Goal: Transaction & Acquisition: Purchase product/service

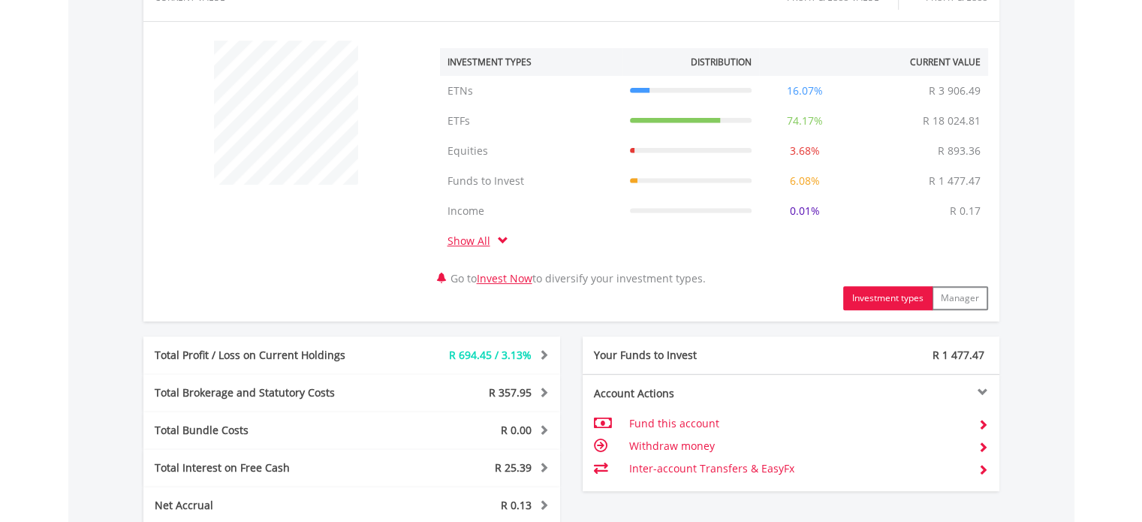
scroll to position [676, 0]
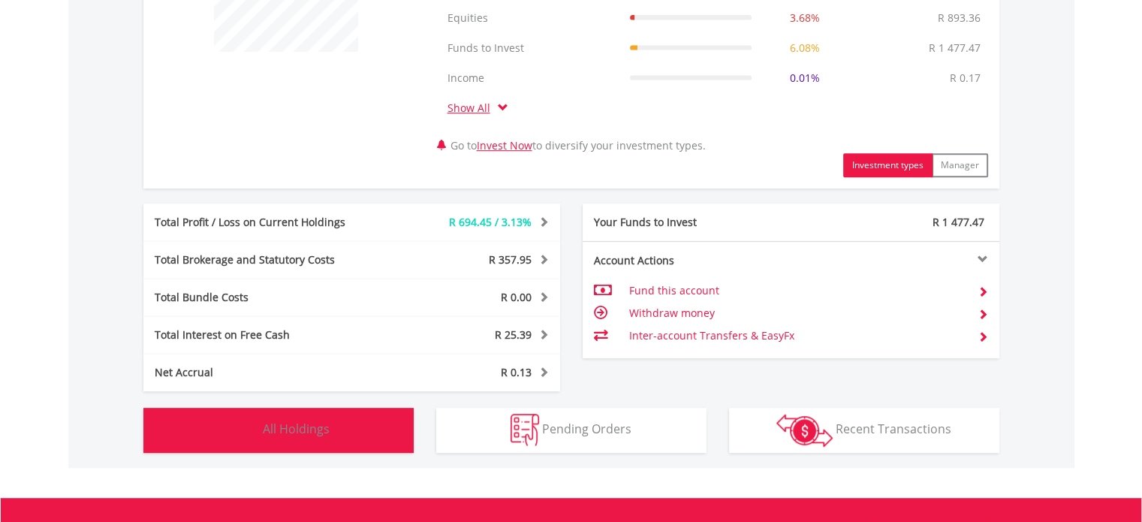
click at [315, 431] on span "All Holdings" at bounding box center [296, 429] width 67 height 17
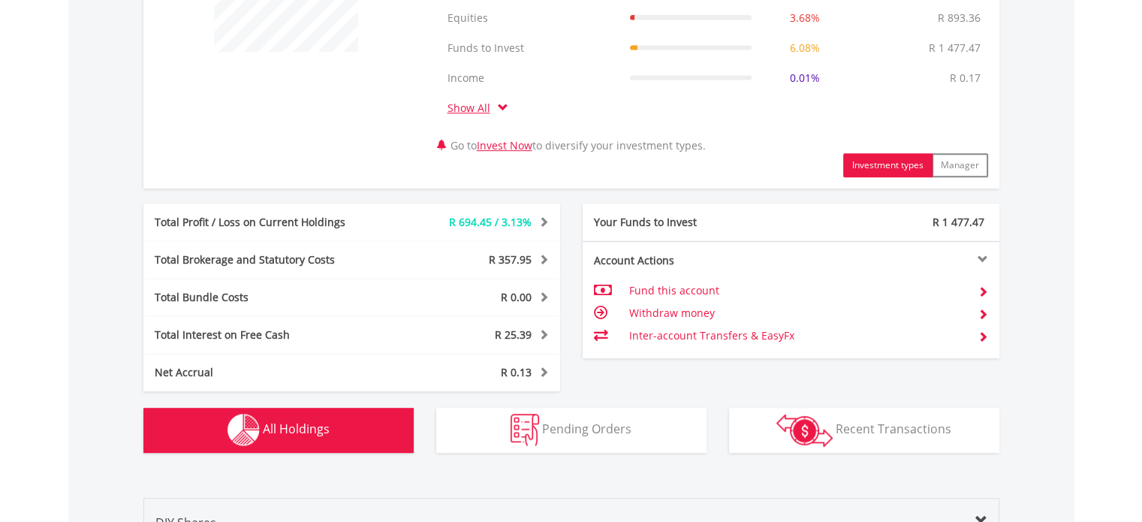
scroll to position [1172, 0]
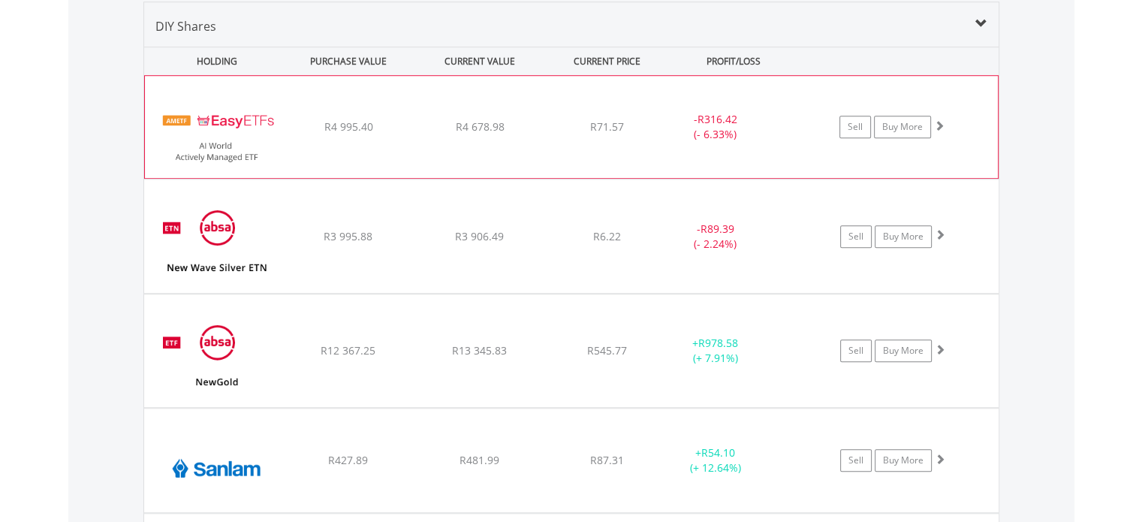
click at [538, 127] on div "R4 678.98" at bounding box center [480, 126] width 128 height 15
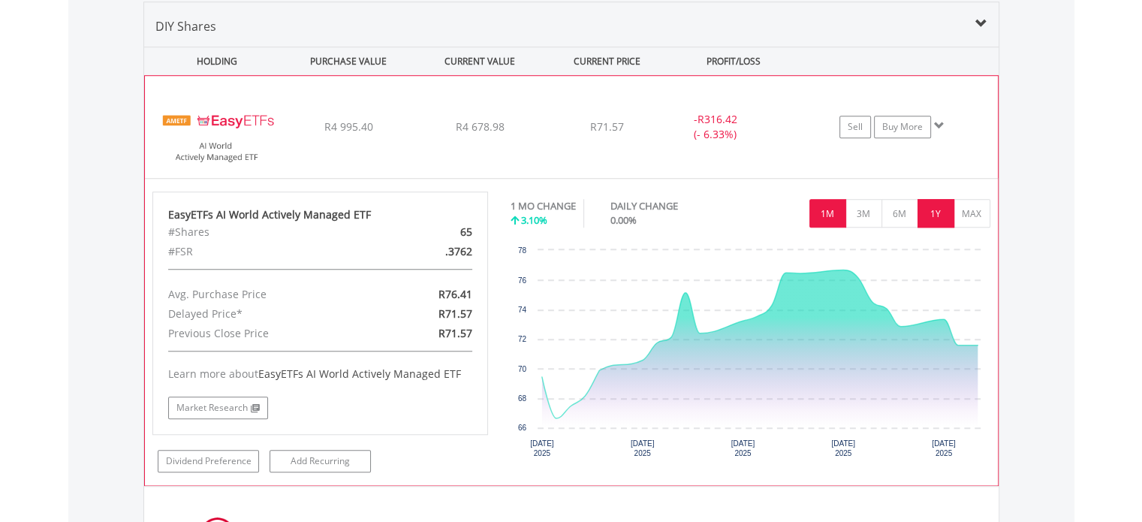
click at [937, 216] on button "1Y" at bounding box center [936, 213] width 37 height 29
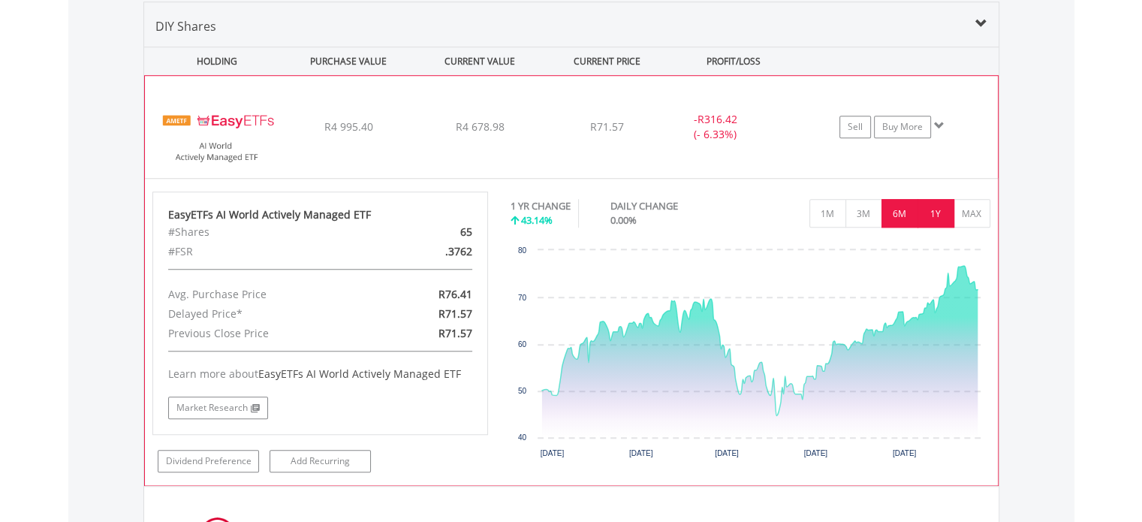
click at [901, 214] on button "6M" at bounding box center [900, 213] width 37 height 29
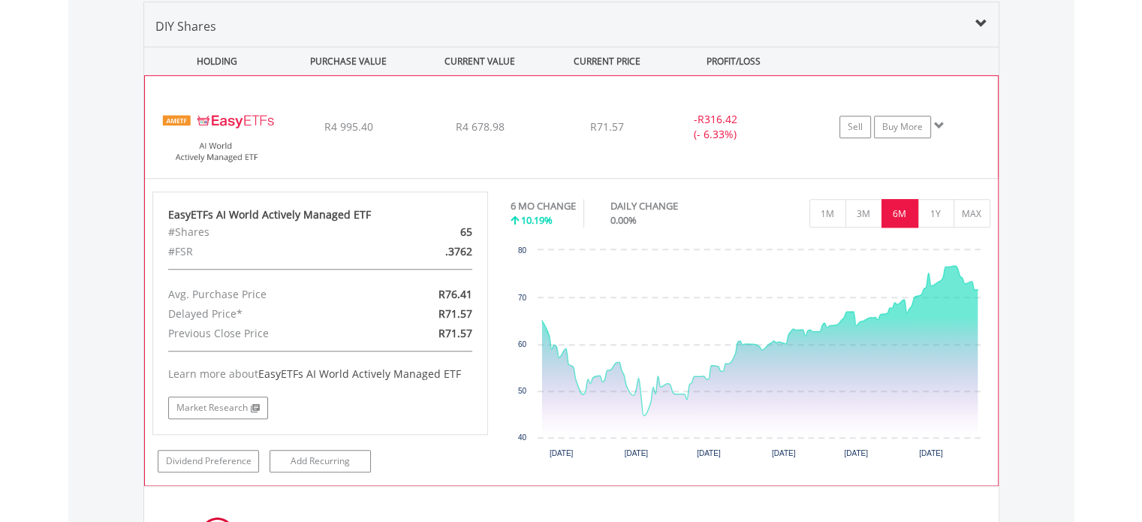
click at [403, 128] on div "R4 995.40" at bounding box center [349, 126] width 128 height 15
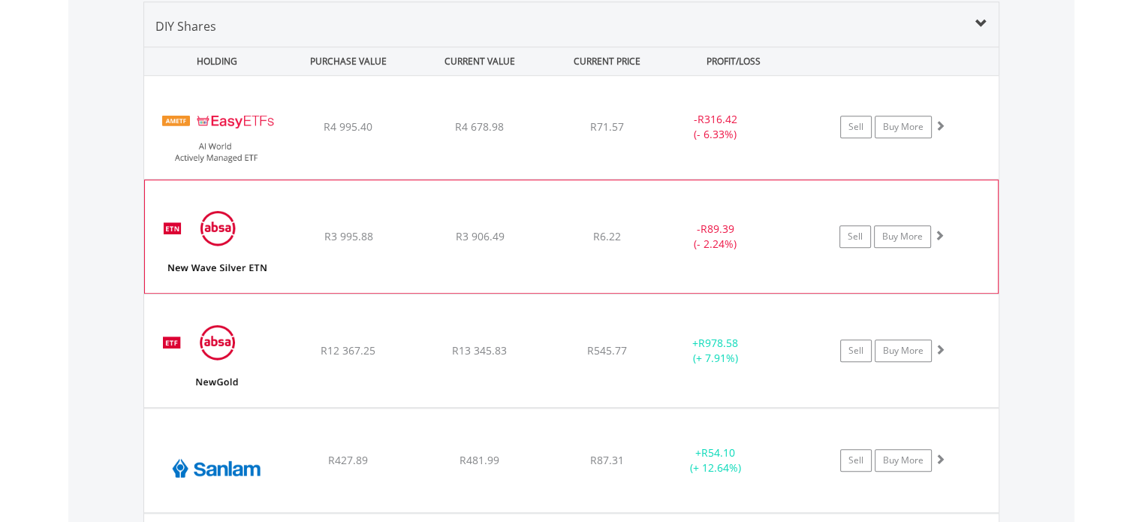
click at [543, 134] on div "R3 906.49" at bounding box center [479, 126] width 128 height 15
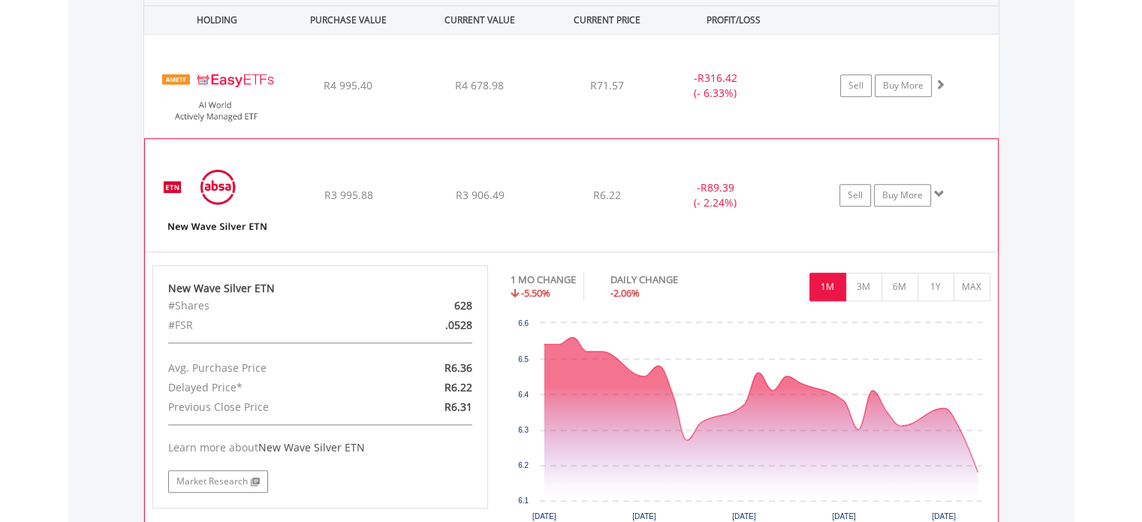
scroll to position [1248, 0]
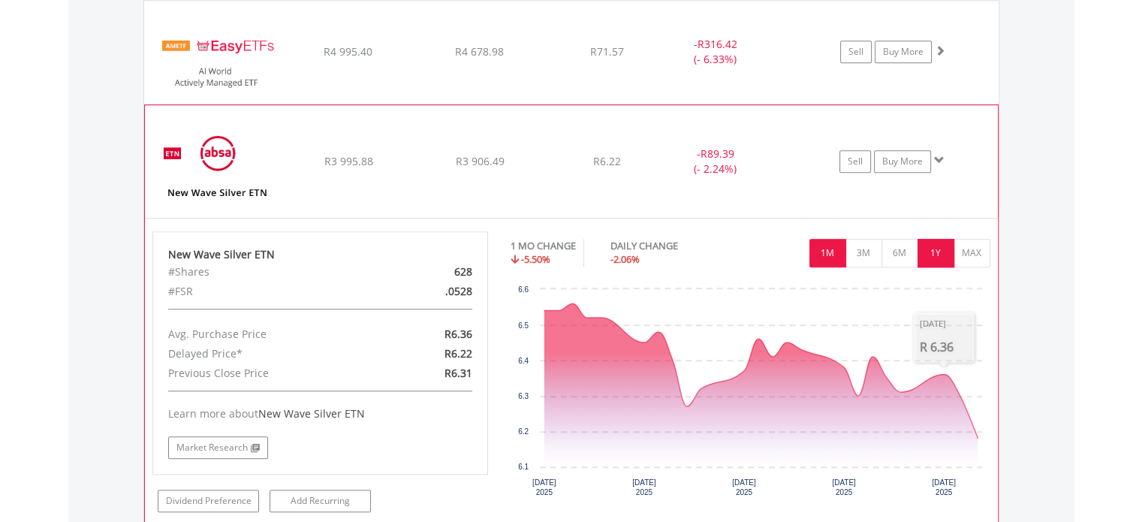
click at [937, 249] on button "1Y" at bounding box center [936, 253] width 37 height 29
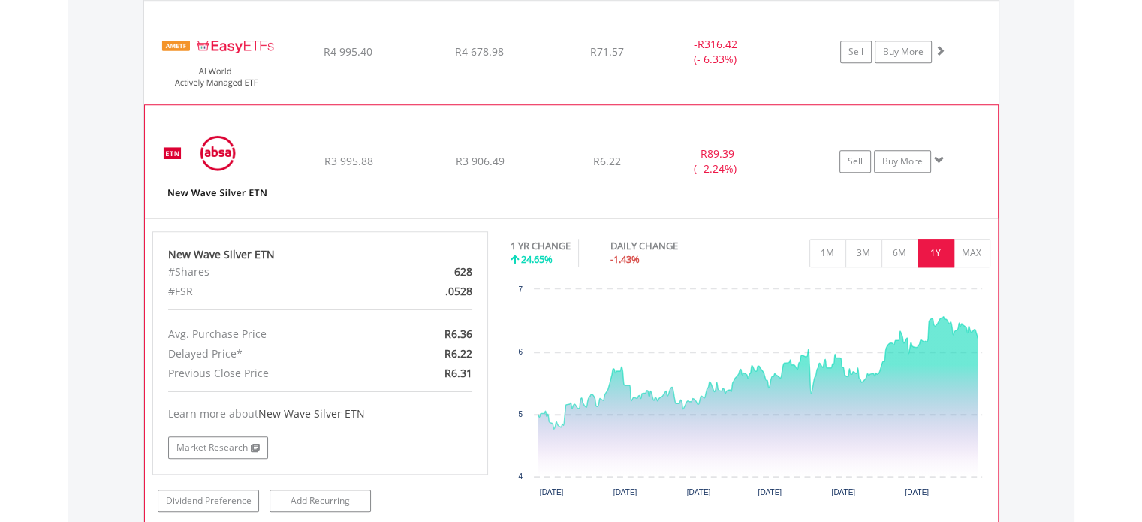
click at [644, 104] on div "﻿ New Wave Silver ETN R3 995.88 R3 906.49 R6.22 - R89.39 (- 2.24%) Sell Buy More" at bounding box center [571, 52] width 855 height 103
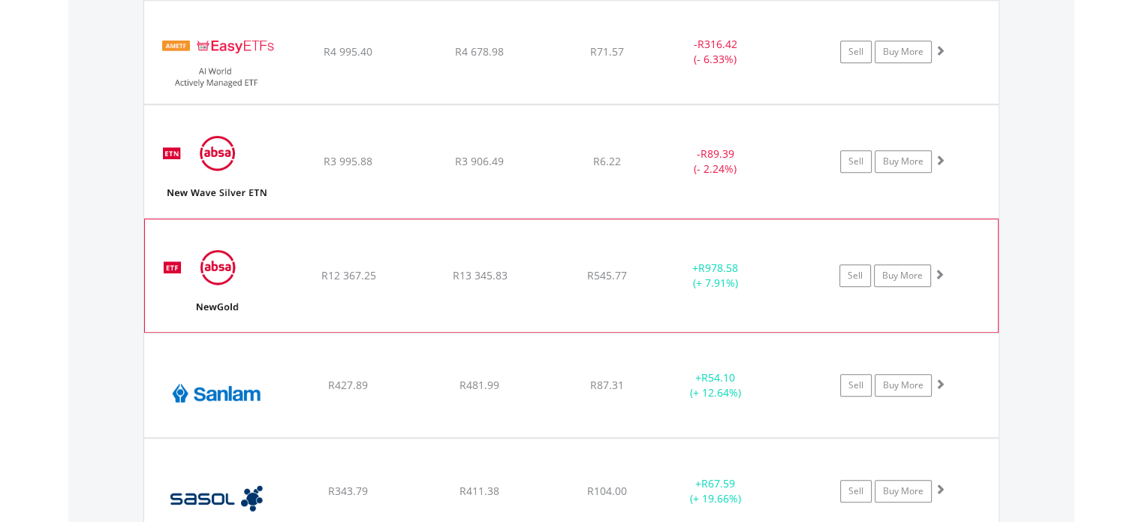
click at [533, 59] on div "R13 345.83" at bounding box center [479, 51] width 128 height 15
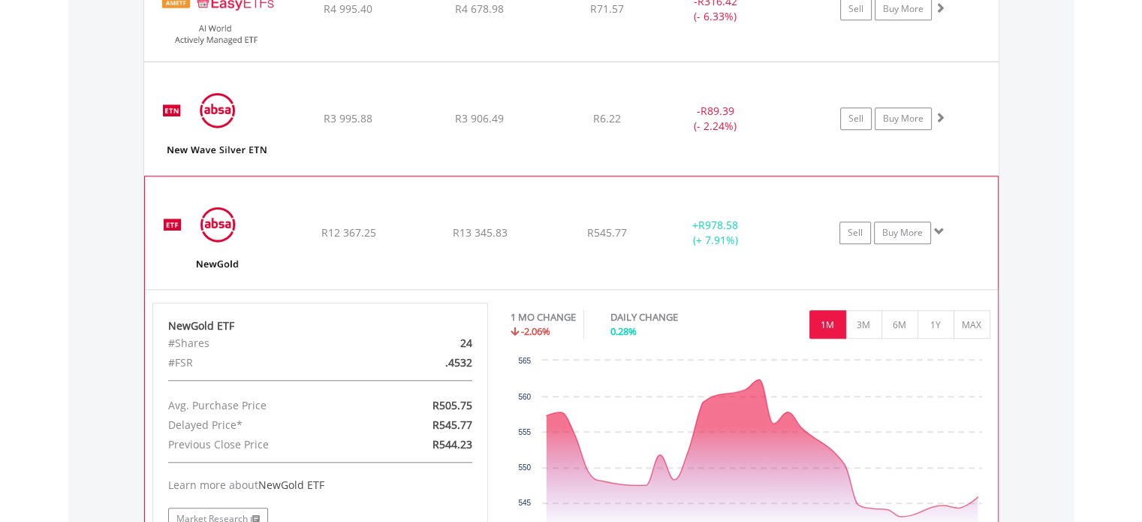
scroll to position [1323, 0]
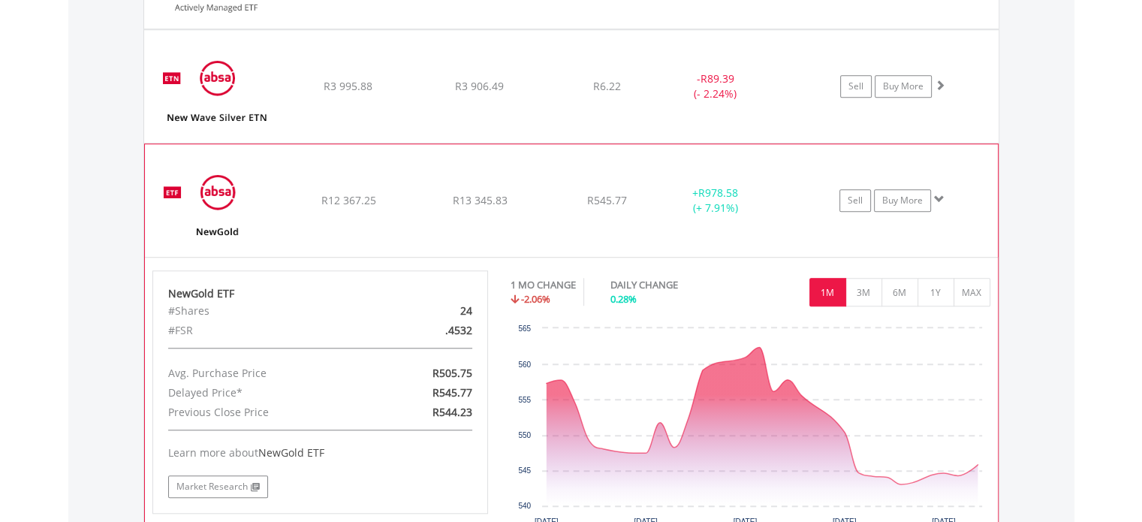
click at [782, 195] on div "+ R978.58 (+ 7.91%)" at bounding box center [734, 201] width 150 height 30
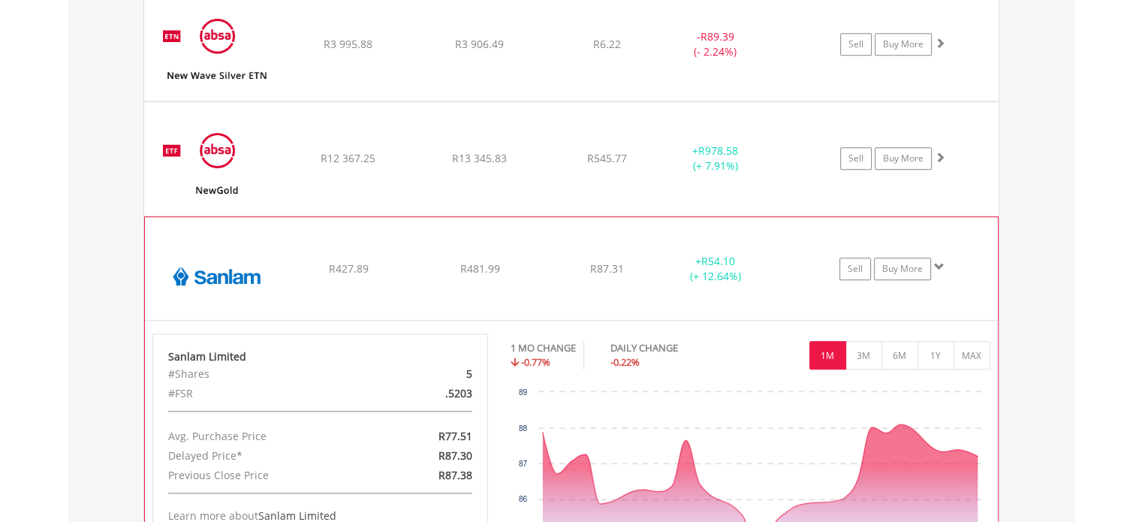
scroll to position [1398, 0]
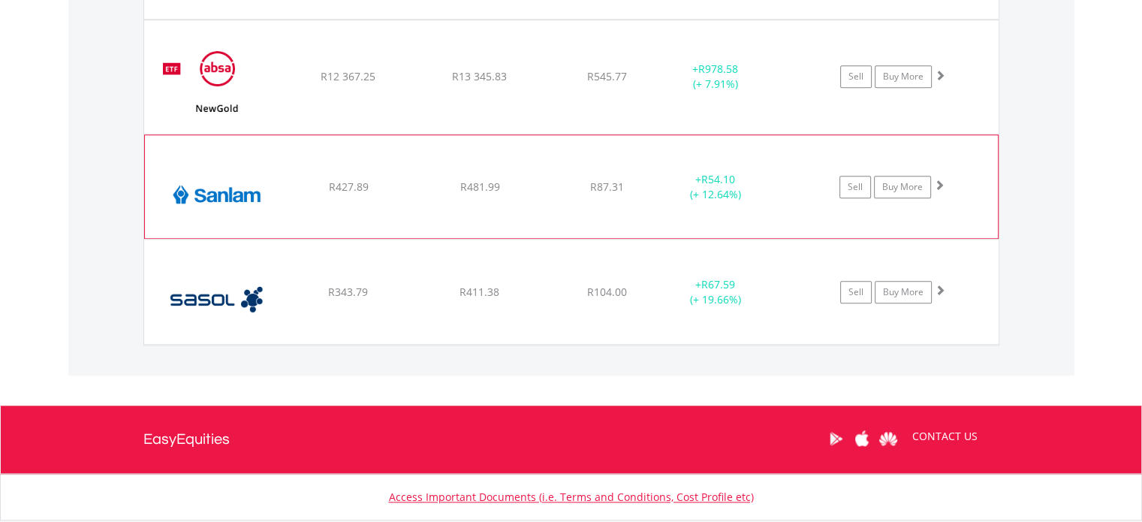
scroll to position [1473, 0]
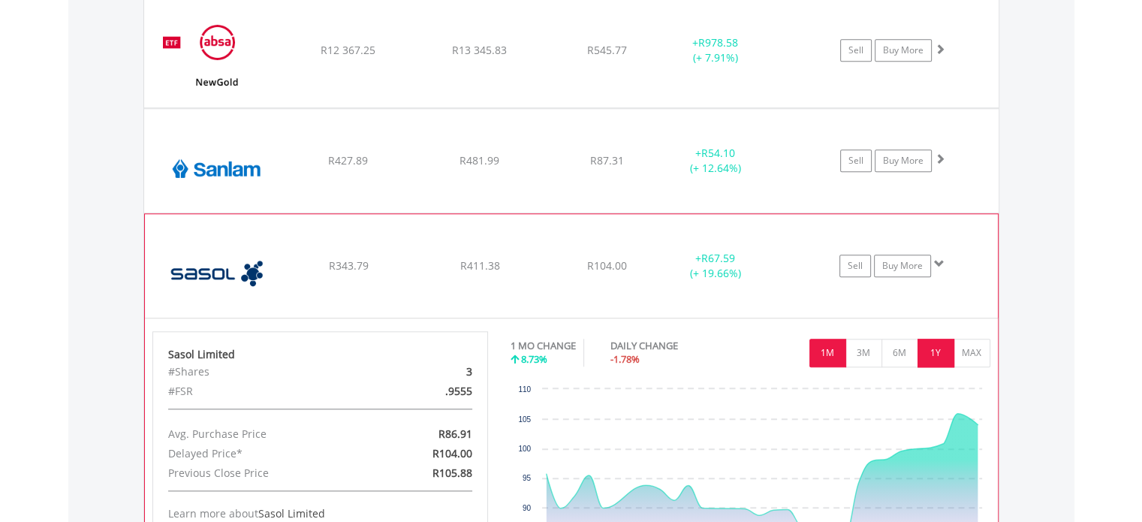
click at [943, 342] on button "1Y" at bounding box center [936, 353] width 37 height 29
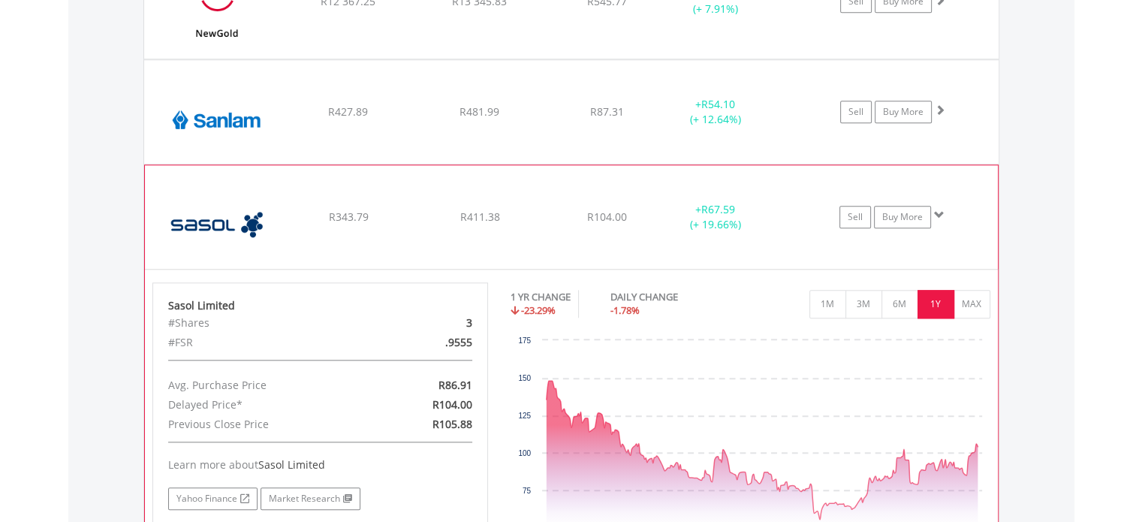
scroll to position [1548, 0]
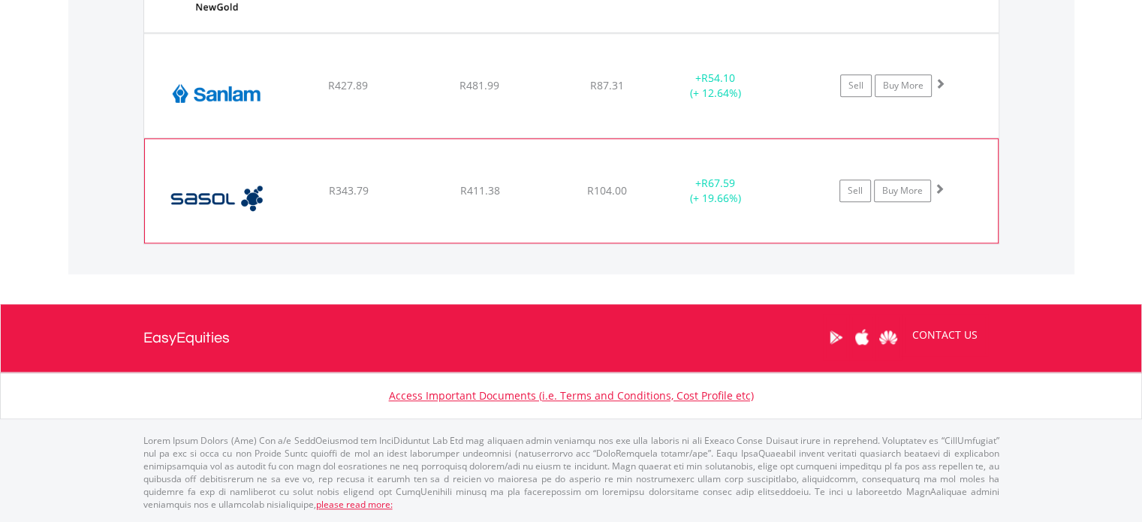
scroll to position [1543, 0]
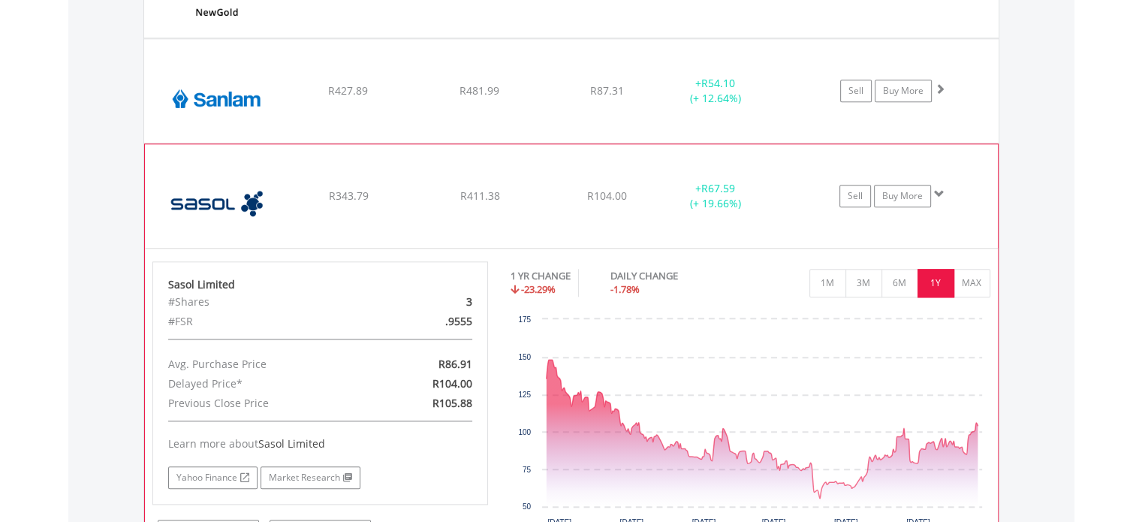
scroll to position [1548, 0]
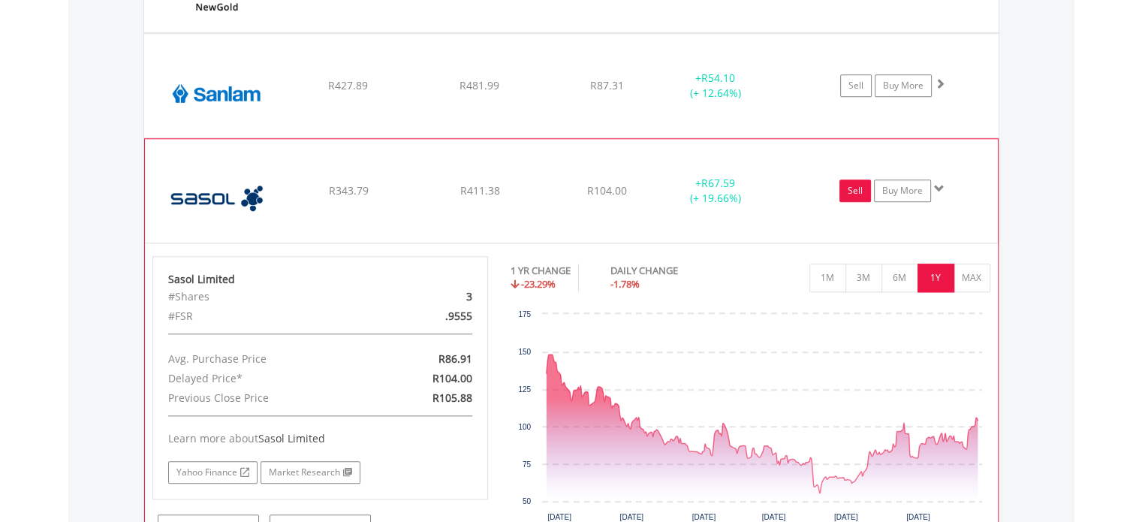
click at [854, 190] on link "Sell" at bounding box center [856, 191] width 32 height 23
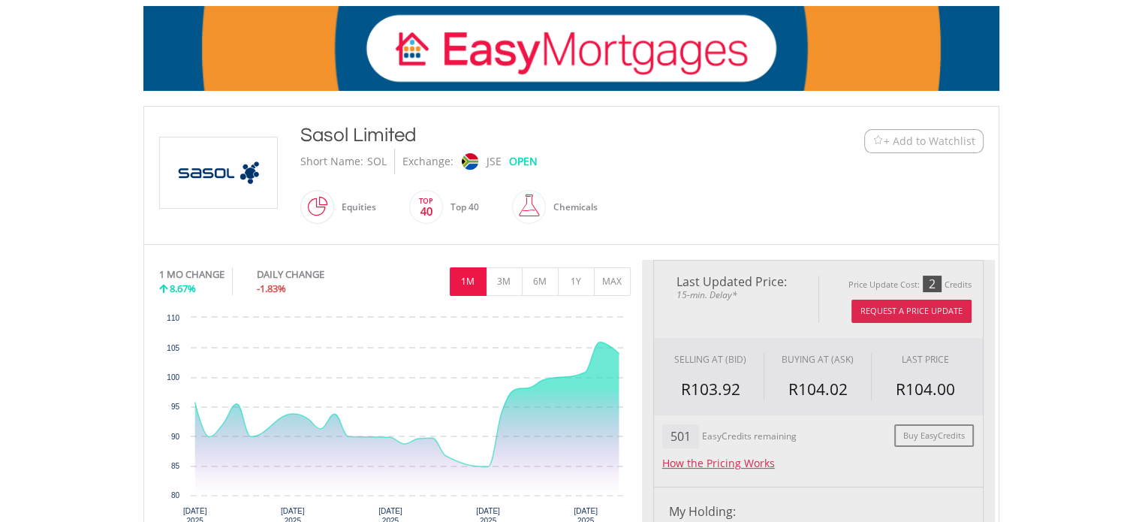
scroll to position [225, 0]
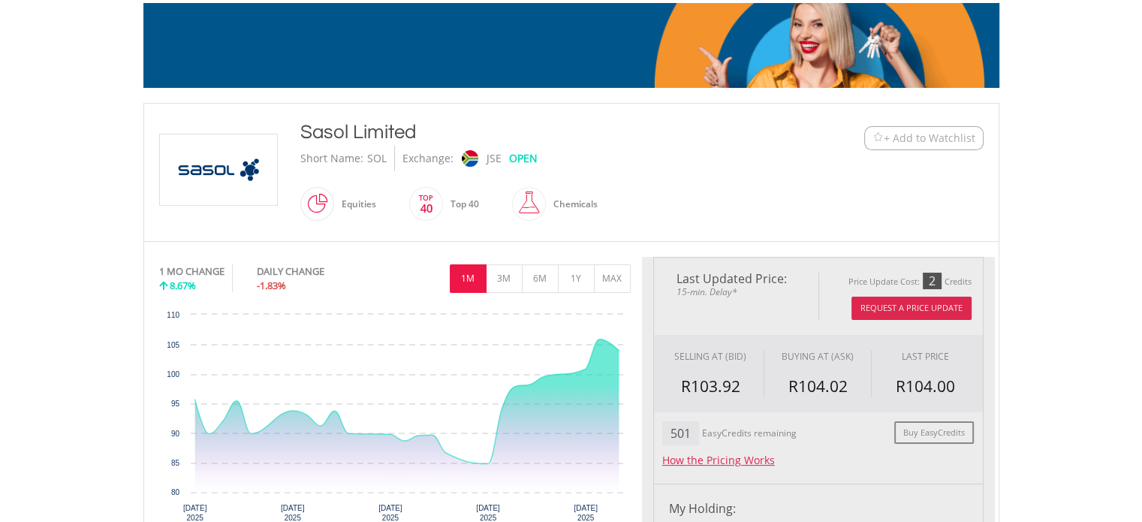
type input "******"
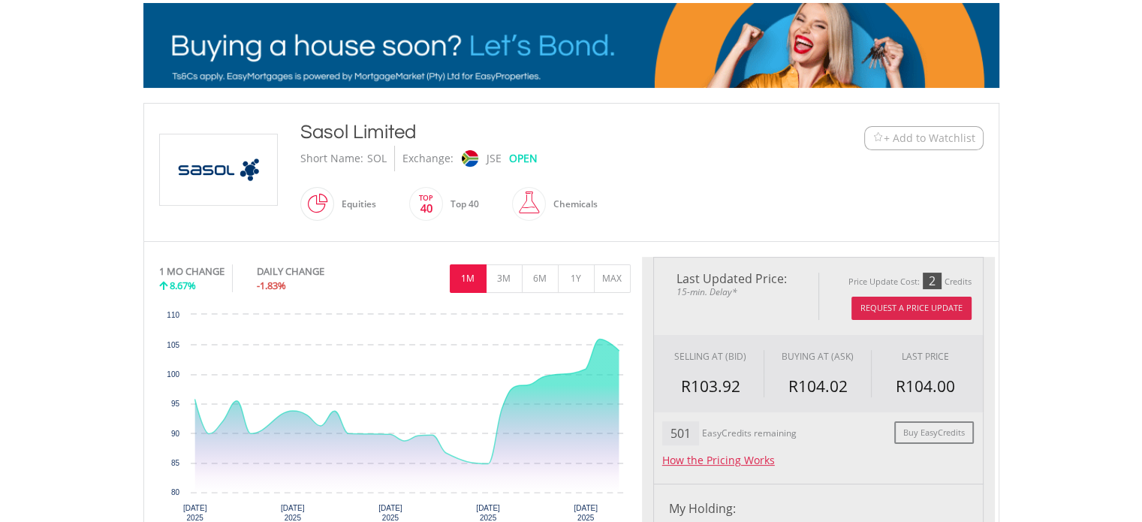
type input "******"
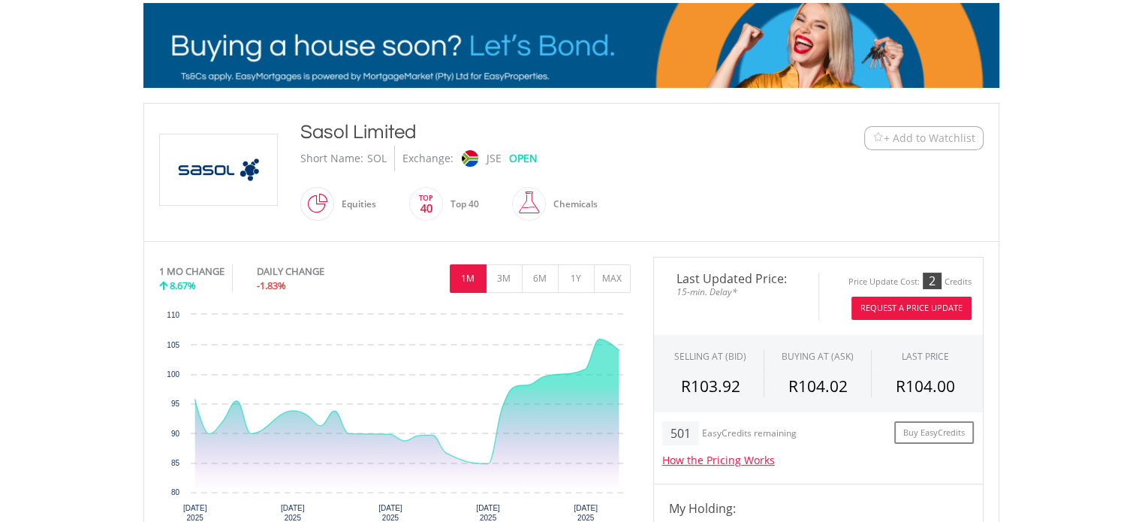
click at [898, 312] on button "Request A Price Update" at bounding box center [912, 308] width 120 height 23
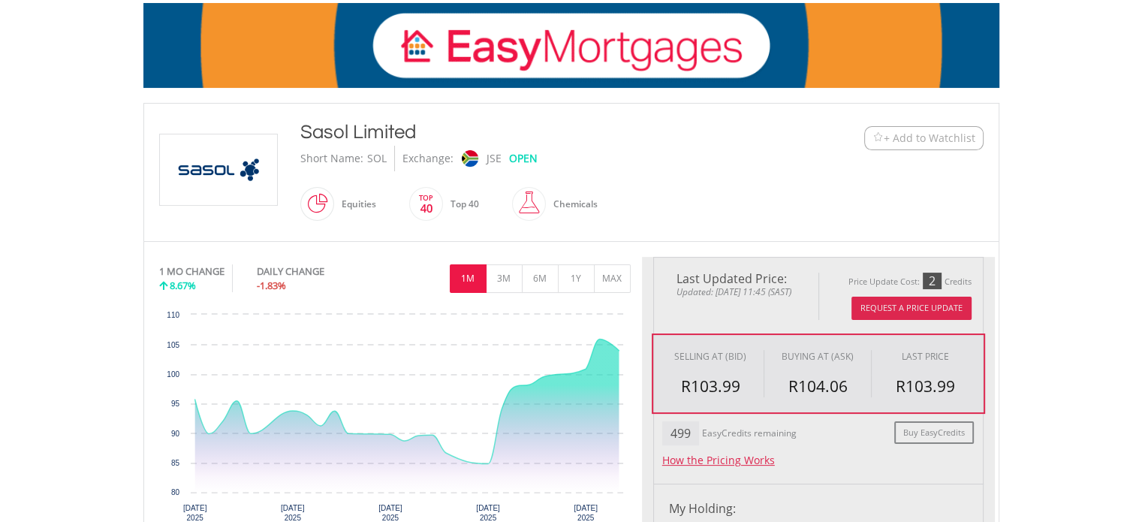
type input "******"
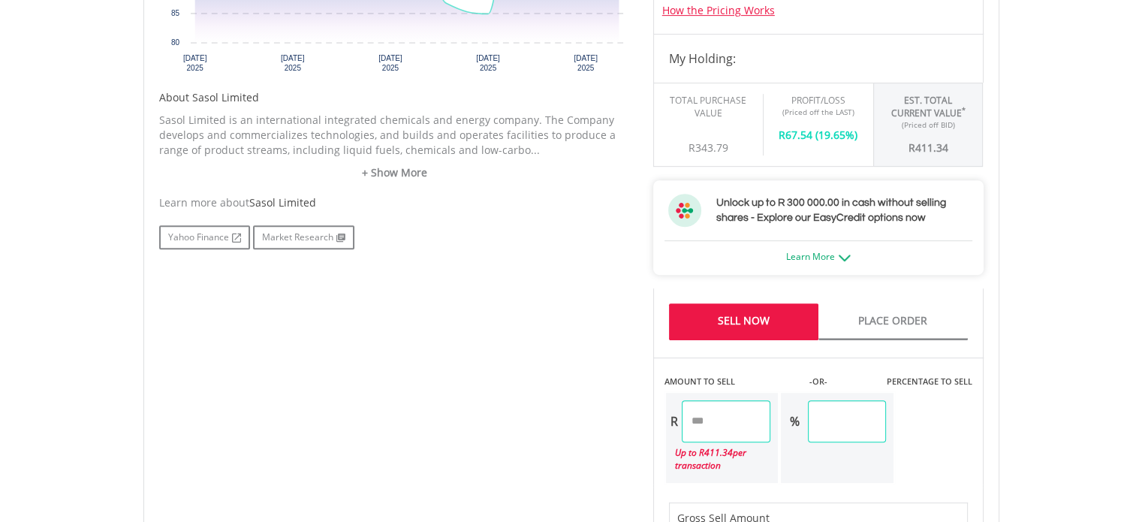
scroll to position [676, 0]
click at [883, 414] on input "******" at bounding box center [846, 421] width 77 height 42
type input "*"
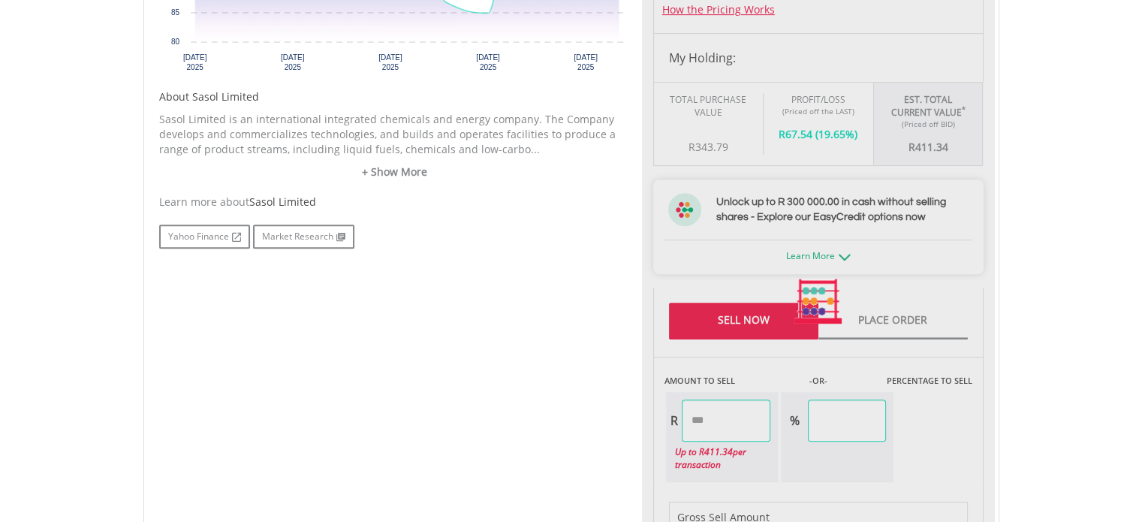
type input "*****"
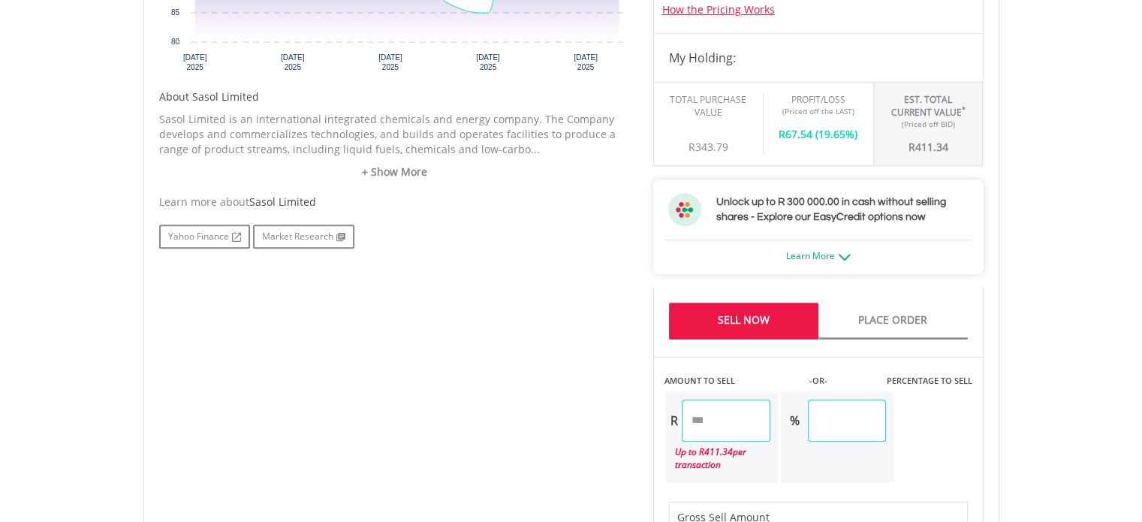
type input "*"
type input "**"
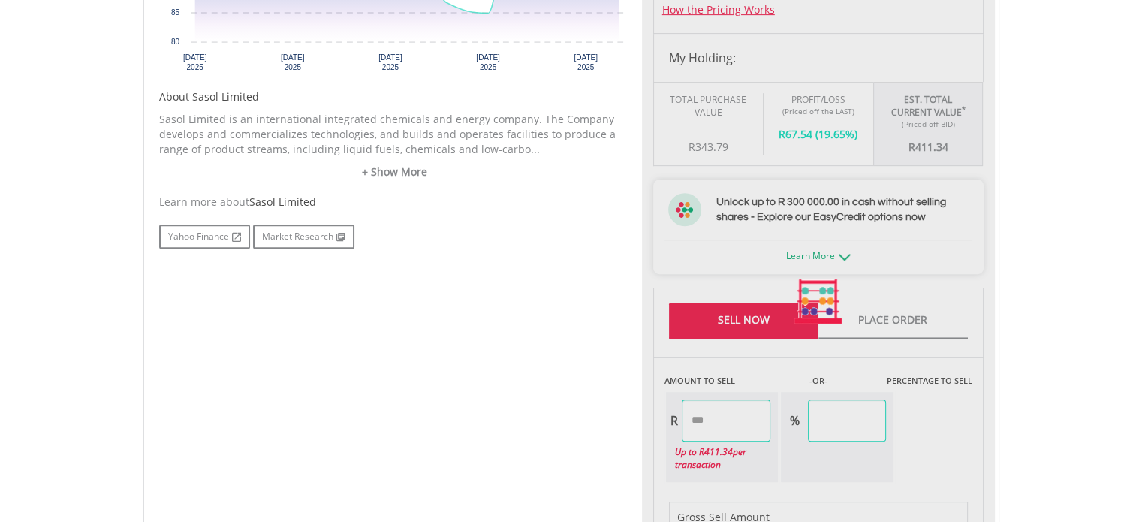
type input "*****"
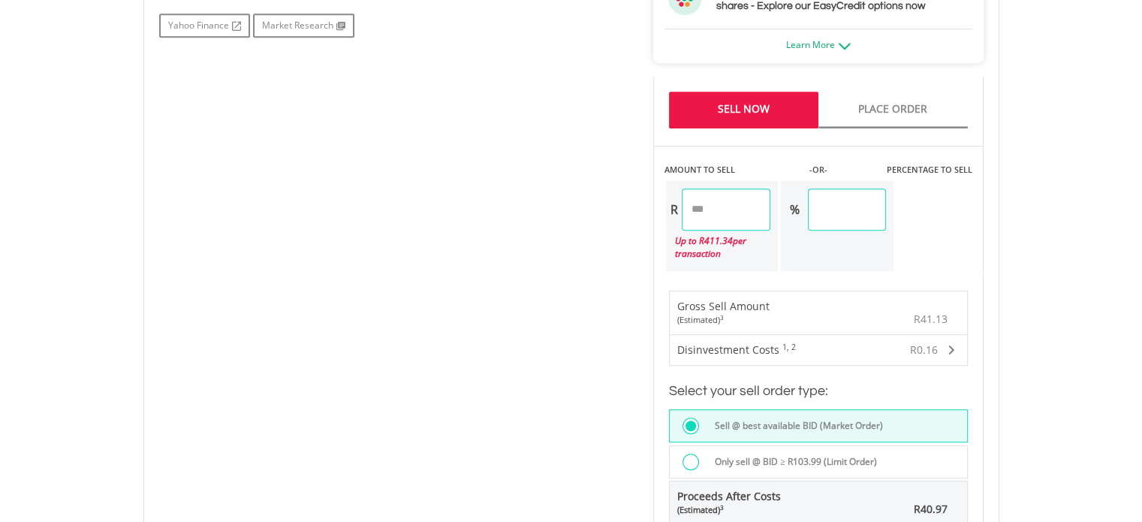
scroll to position [901, 0]
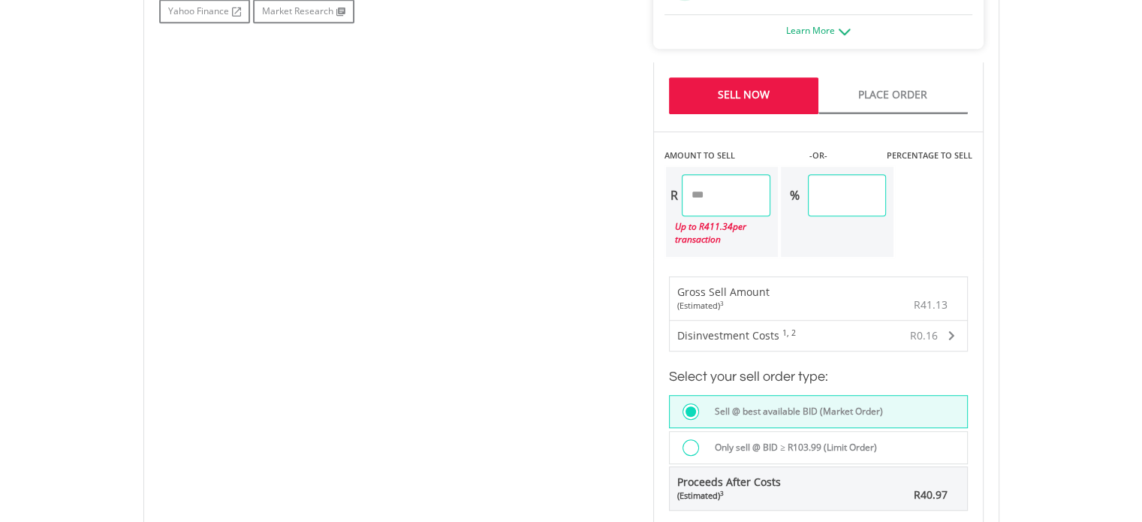
type input "***"
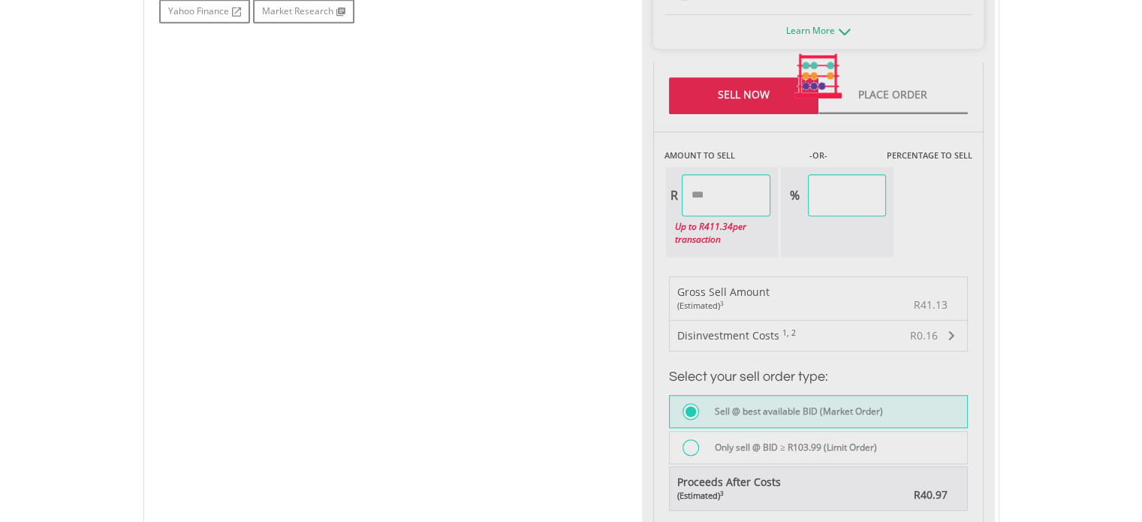
type input "******"
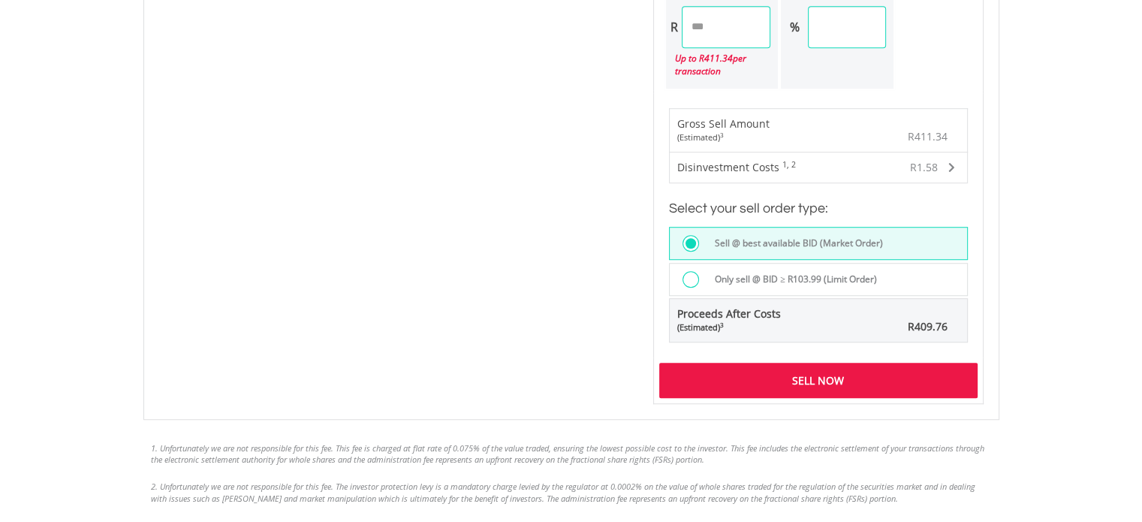
scroll to position [1127, 0]
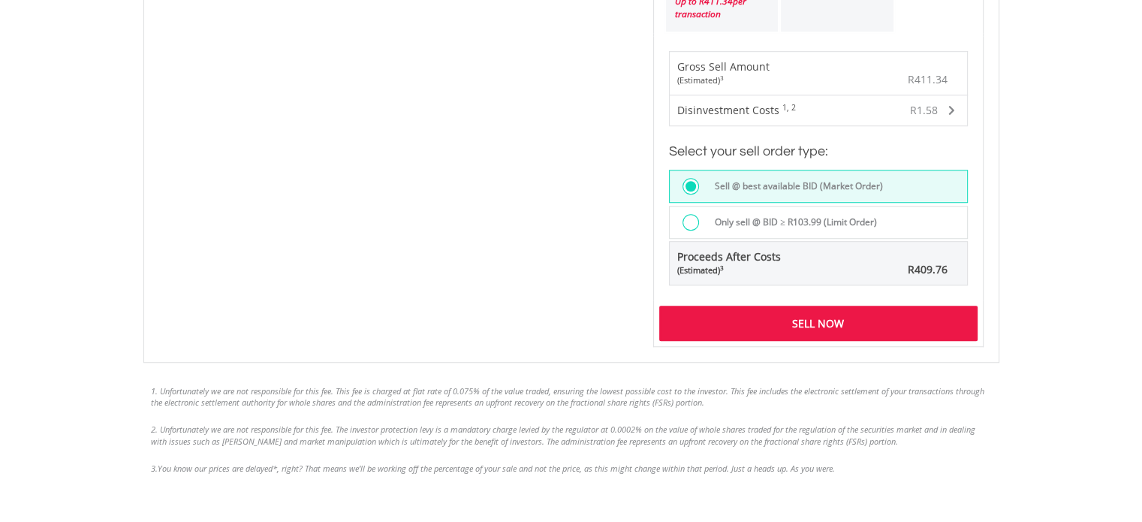
click at [839, 321] on div "Sell Now" at bounding box center [818, 323] width 318 height 35
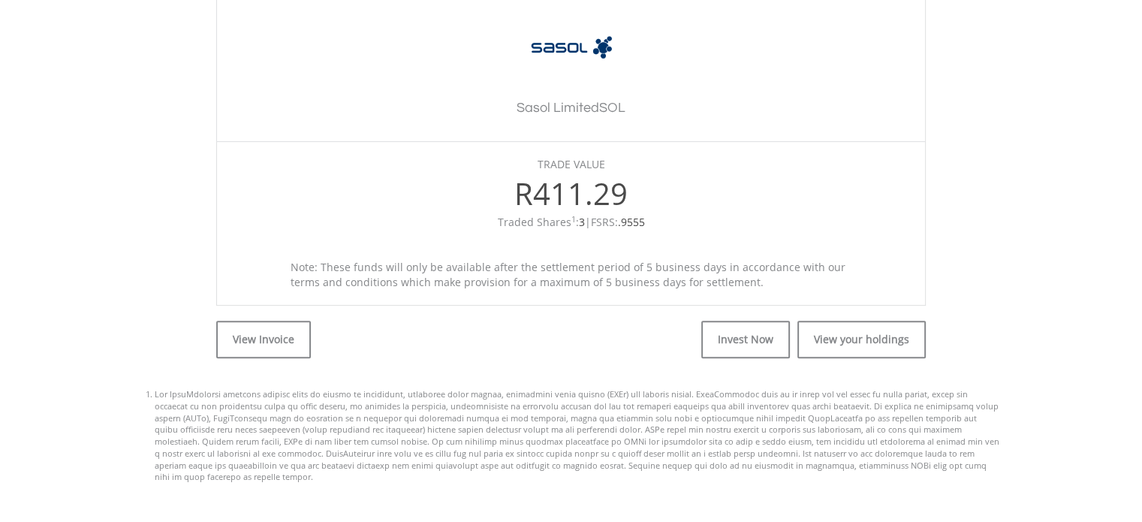
scroll to position [451, 0]
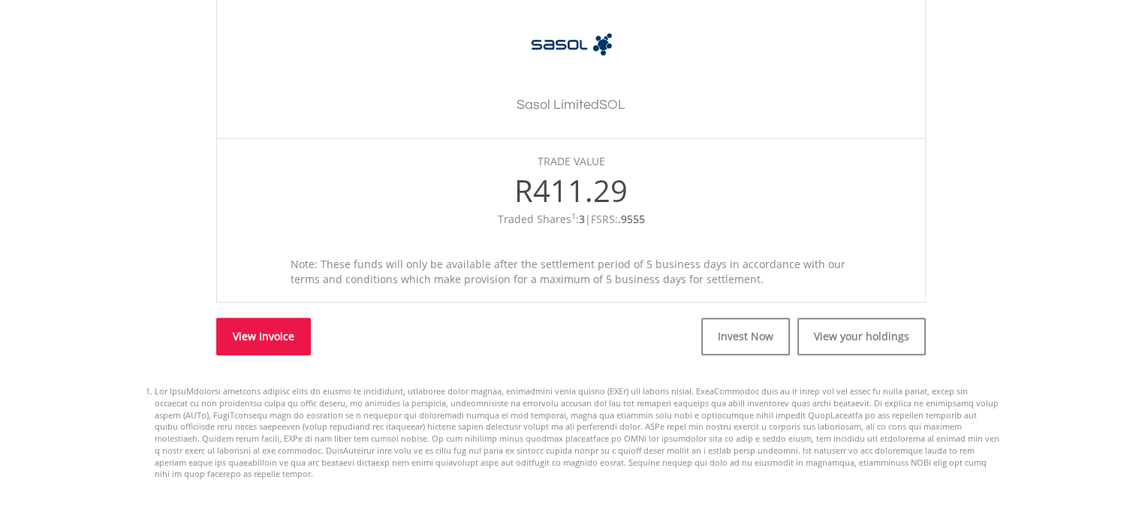
click at [249, 331] on link "View Invoice" at bounding box center [263, 337] width 95 height 38
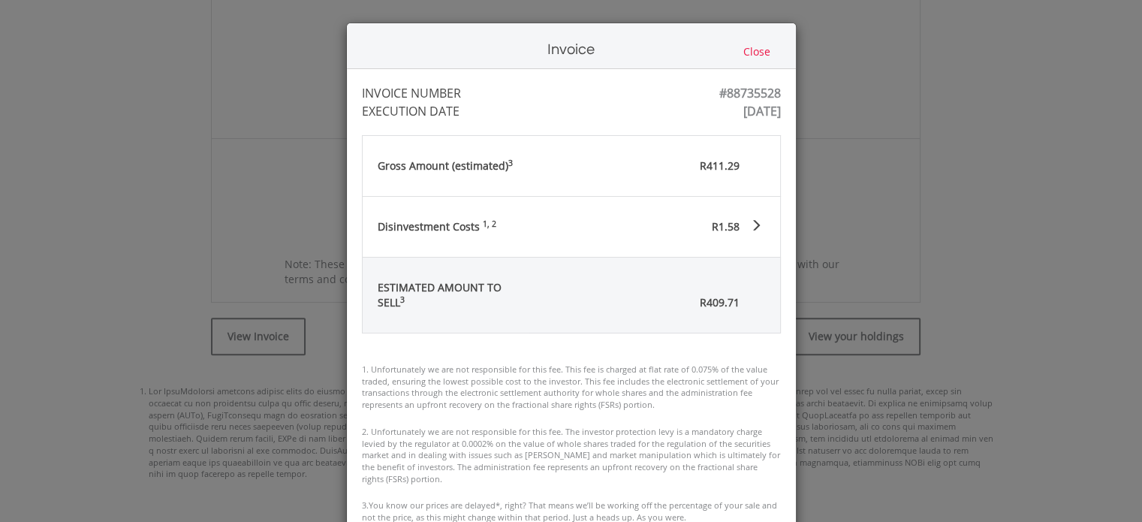
click at [753, 44] on button "Close" at bounding box center [757, 52] width 36 height 17
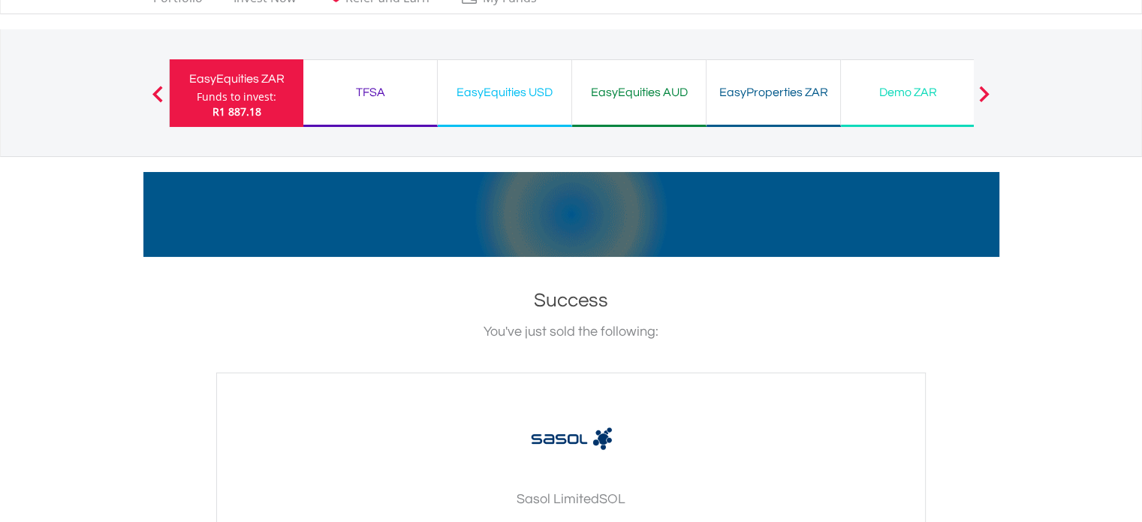
scroll to position [0, 0]
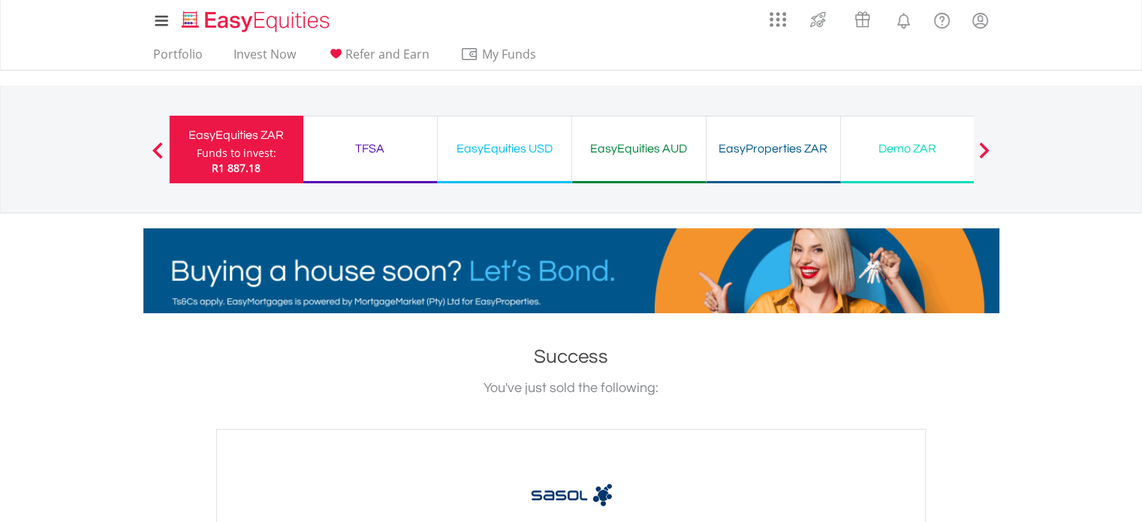
click at [216, 141] on div "EasyEquities ZAR" at bounding box center [237, 135] width 116 height 21
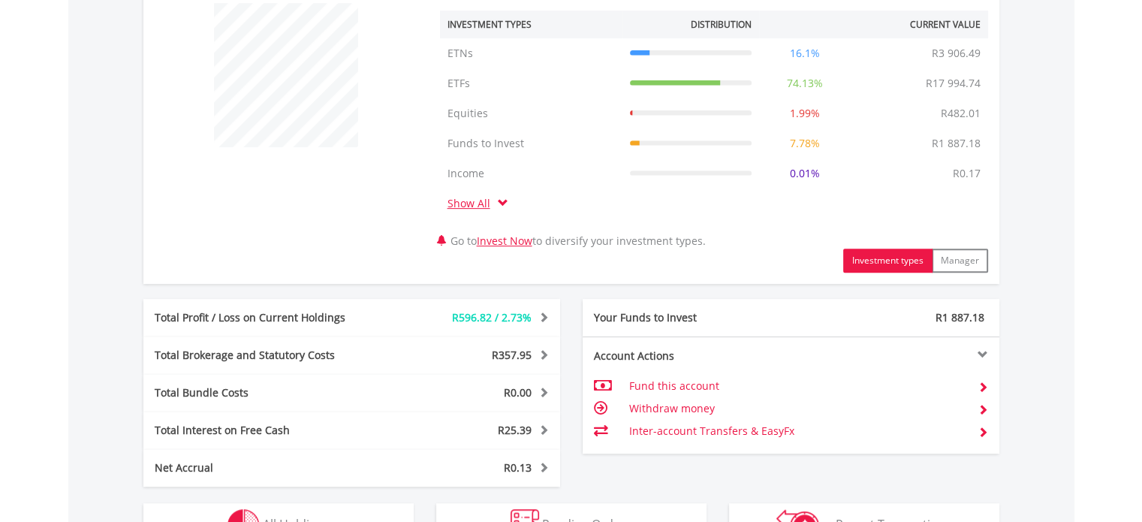
scroll to position [676, 0]
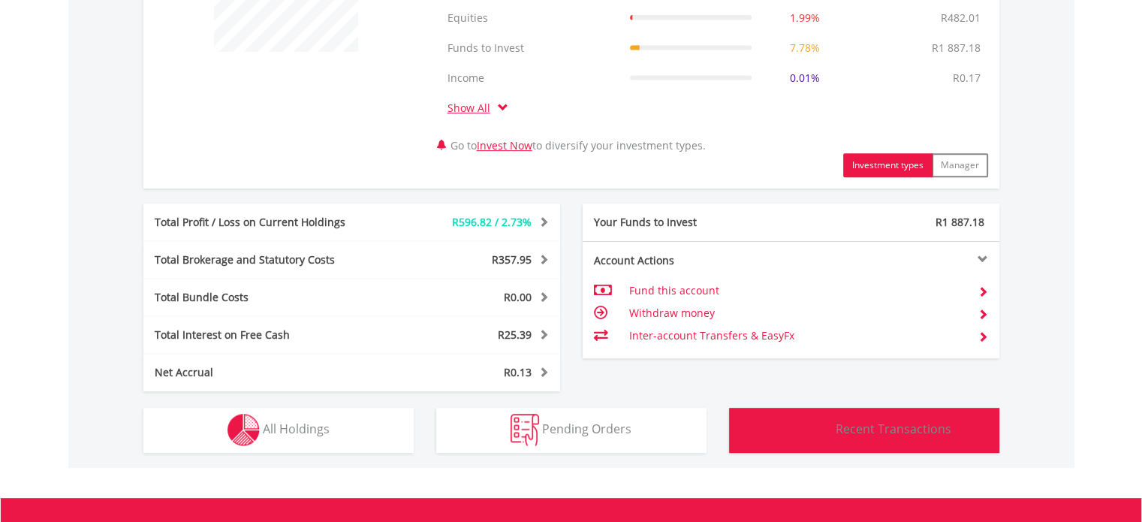
click at [892, 427] on span "Recent Transactions" at bounding box center [894, 429] width 116 height 17
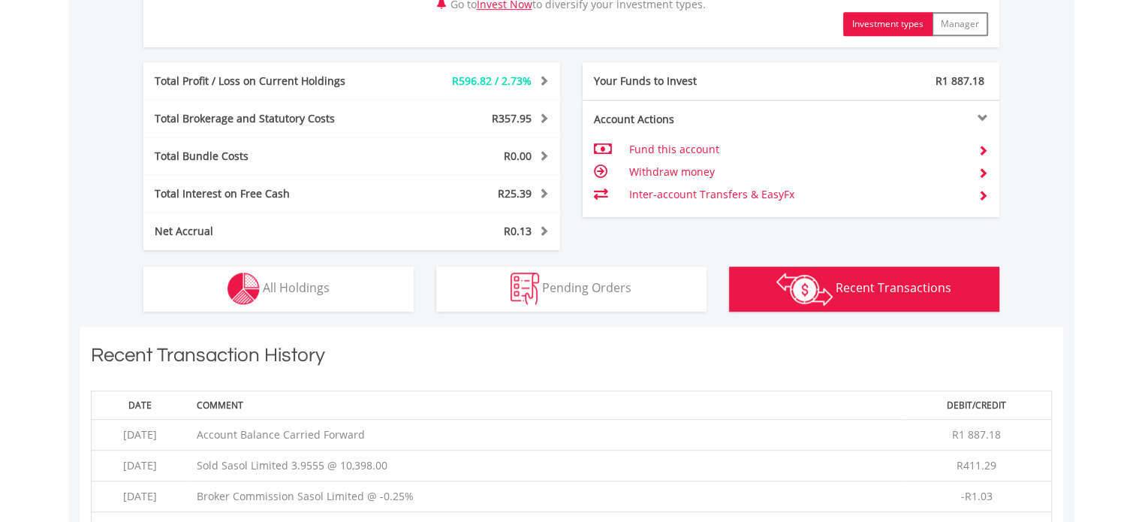
scroll to position [767, 0]
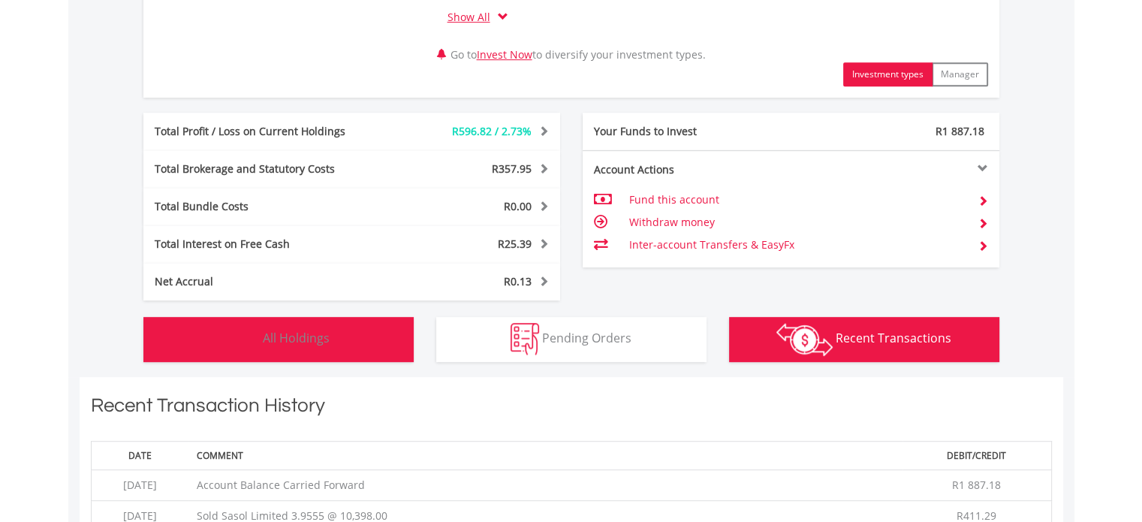
click at [291, 339] on span "All Holdings" at bounding box center [296, 338] width 67 height 17
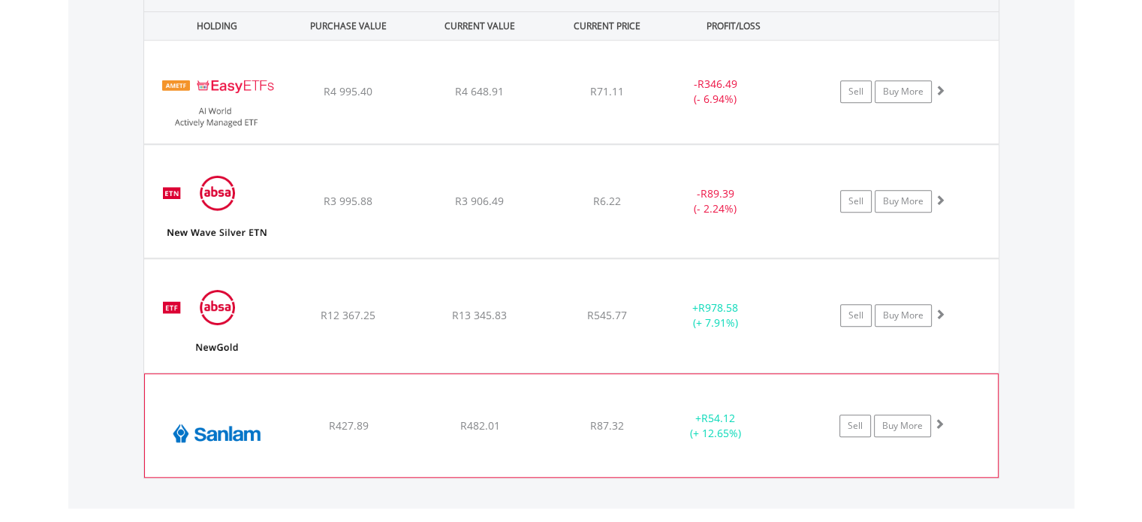
scroll to position [1172, 0]
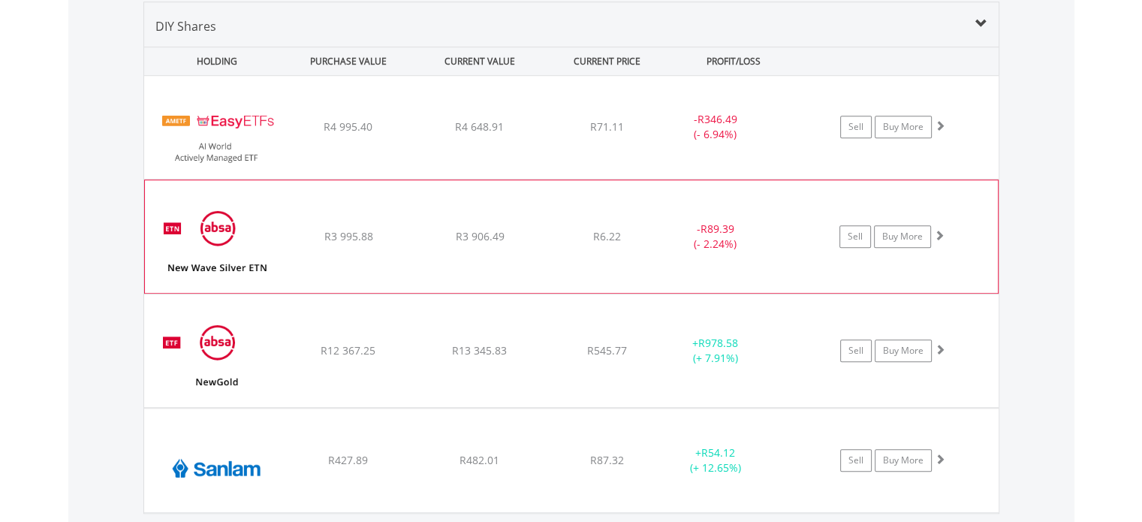
click at [400, 179] on div "﻿ New Wave Silver ETN R3 995.88 R3 906.49 R6.22 - R89.39 (- 2.24%) Sell Buy More" at bounding box center [571, 127] width 855 height 103
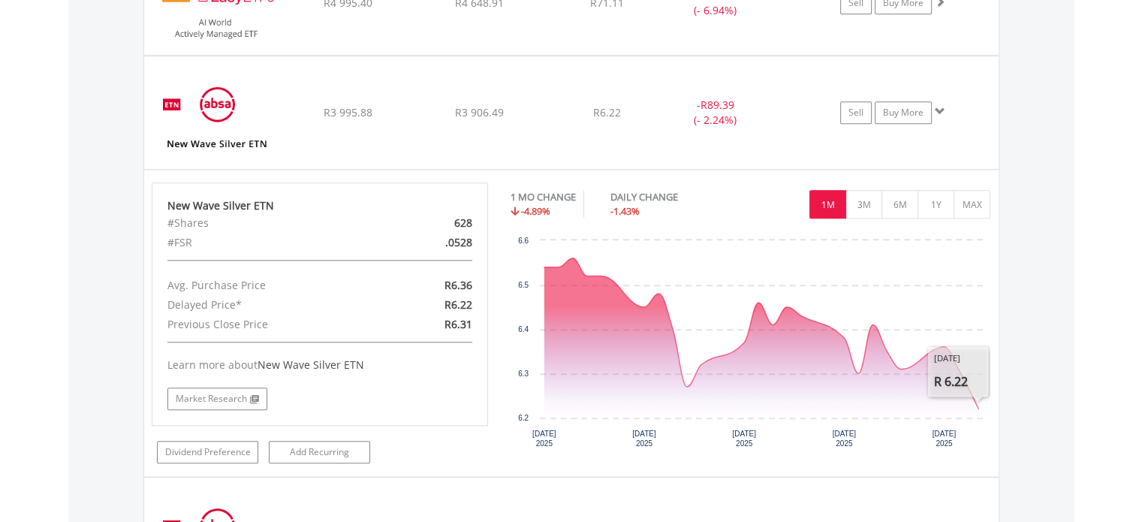
scroll to position [1323, 0]
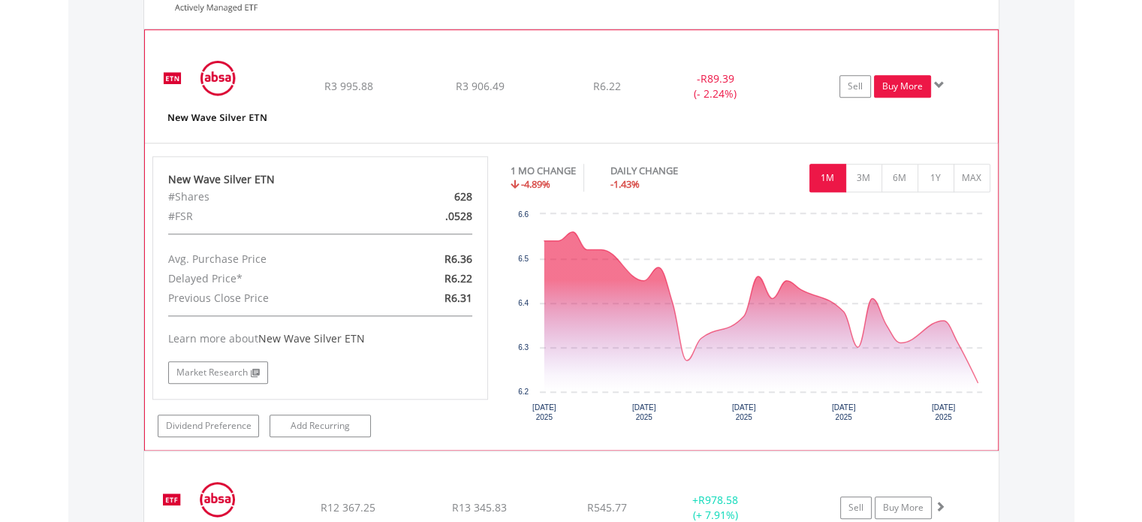
click at [922, 80] on link "Buy More" at bounding box center [902, 86] width 57 height 23
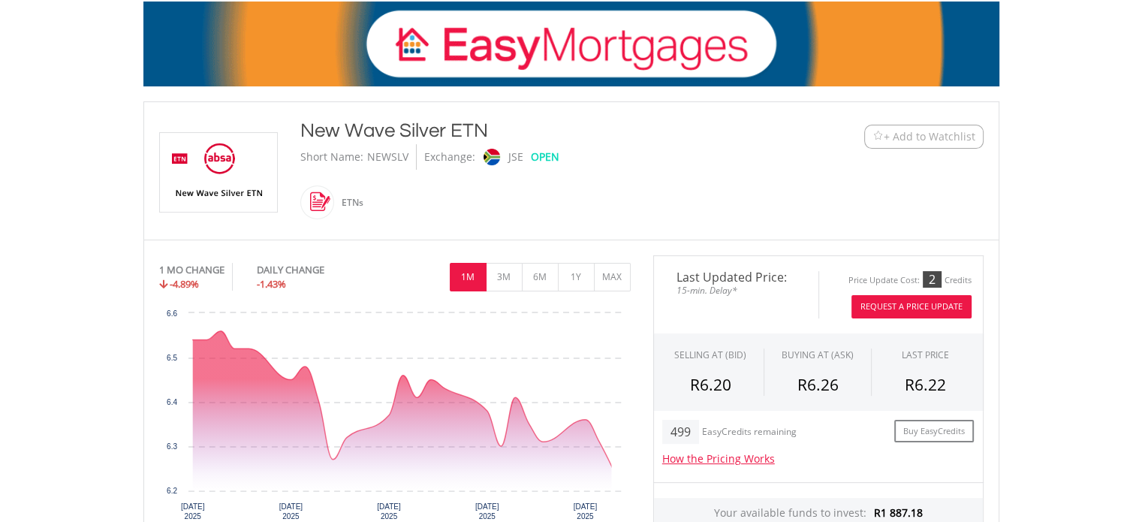
scroll to position [300, 0]
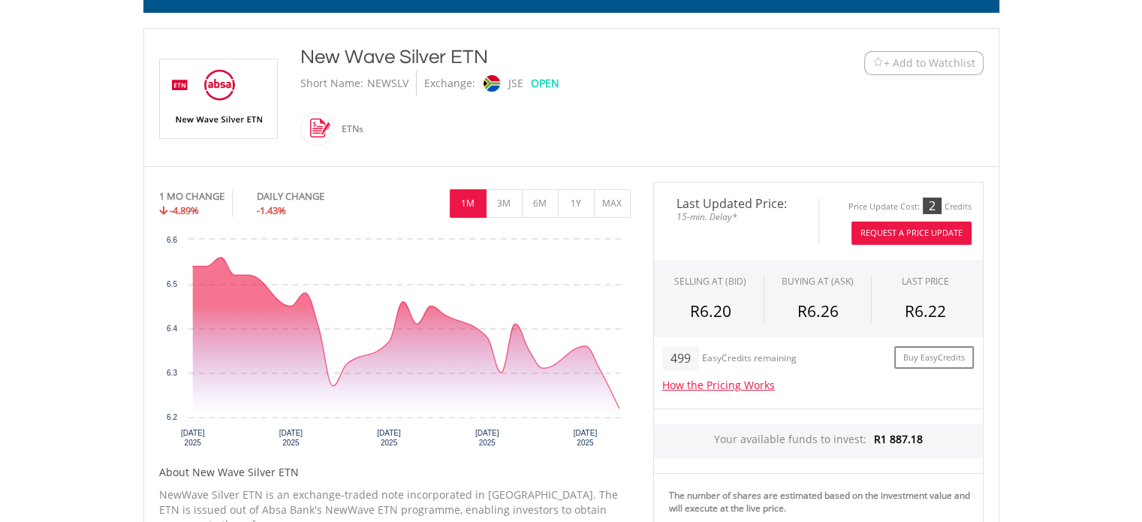
click at [896, 228] on button "Request A Price Update" at bounding box center [912, 233] width 120 height 23
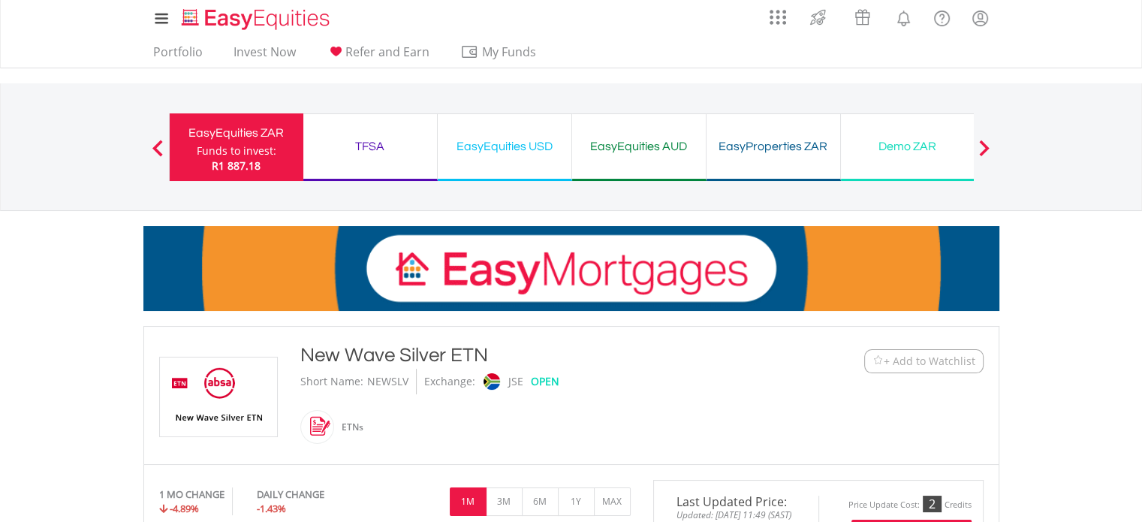
scroll to position [0, 0]
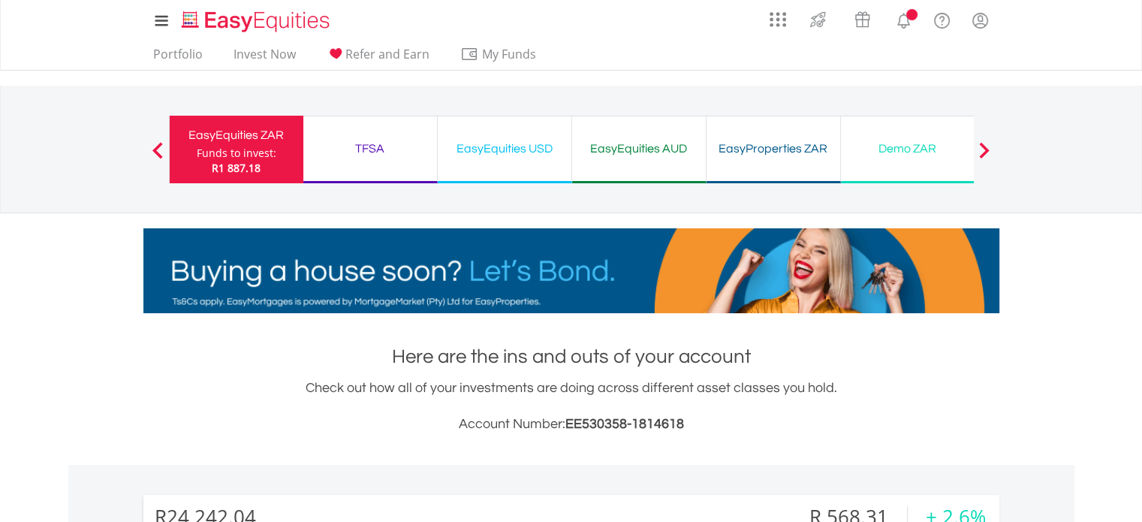
scroll to position [867, 0]
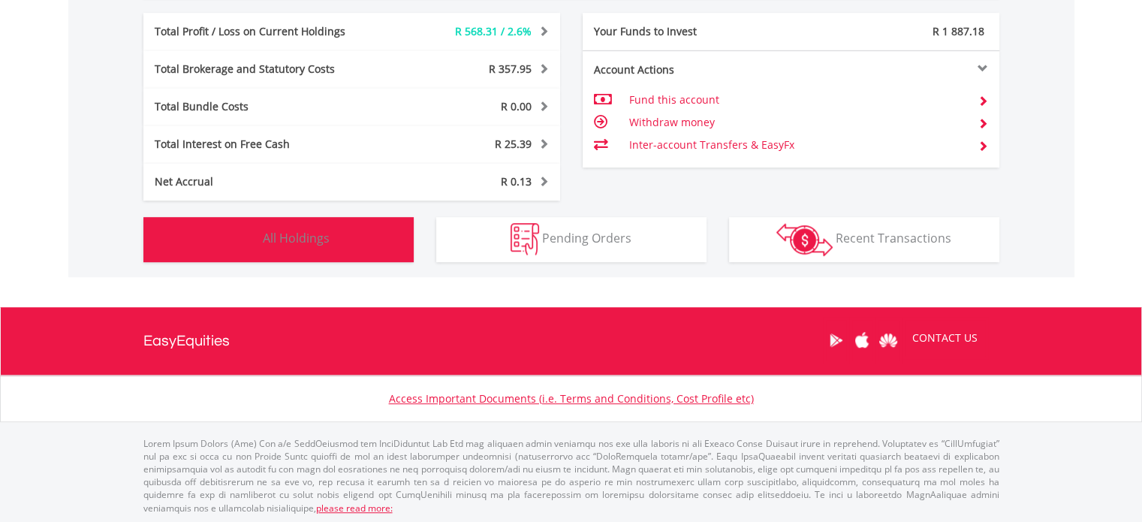
click at [338, 230] on button "Holdings All Holdings" at bounding box center [278, 239] width 270 height 45
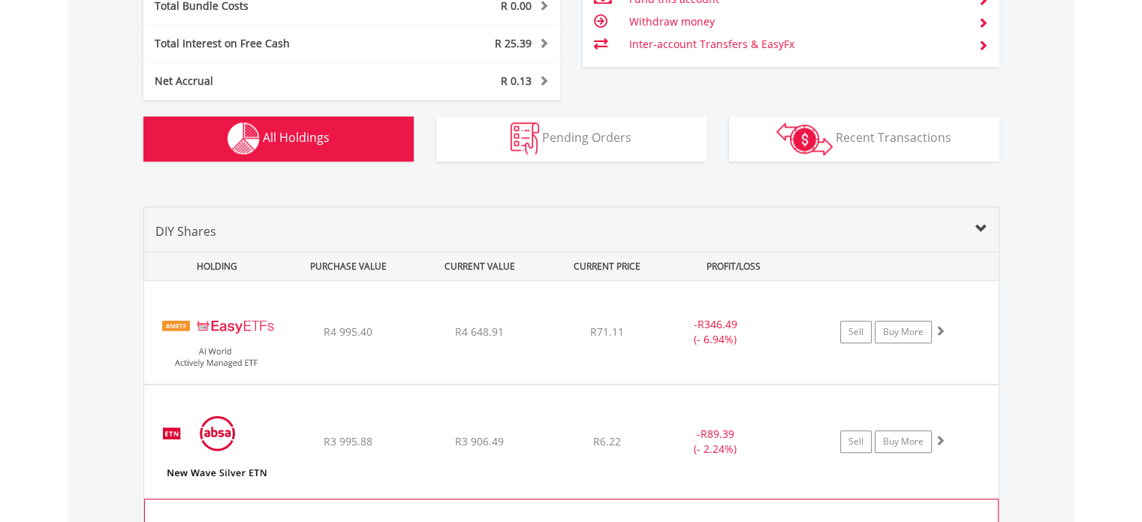
scroll to position [1172, 0]
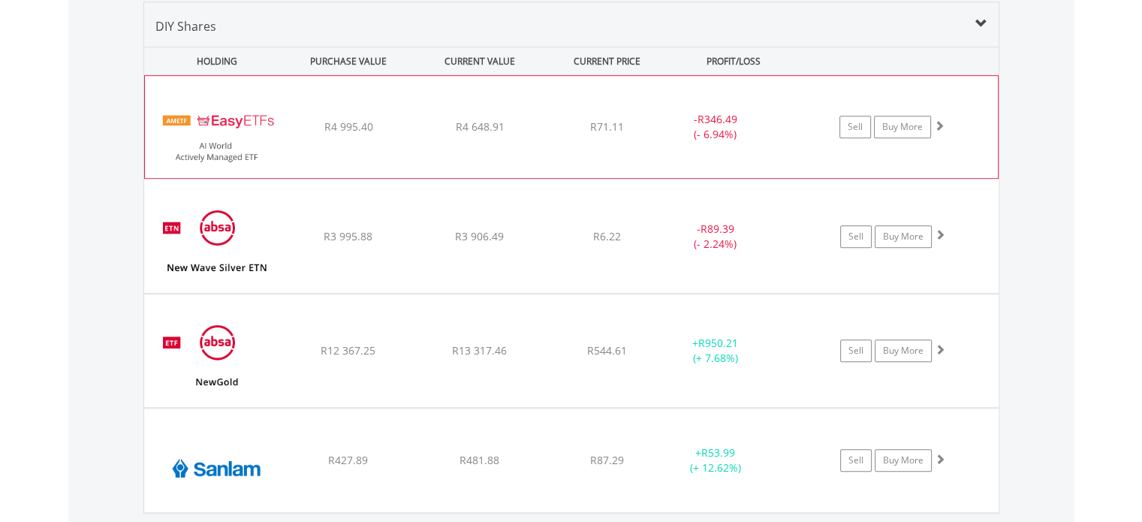
click at [548, 119] on div "R71.11" at bounding box center [607, 126] width 119 height 15
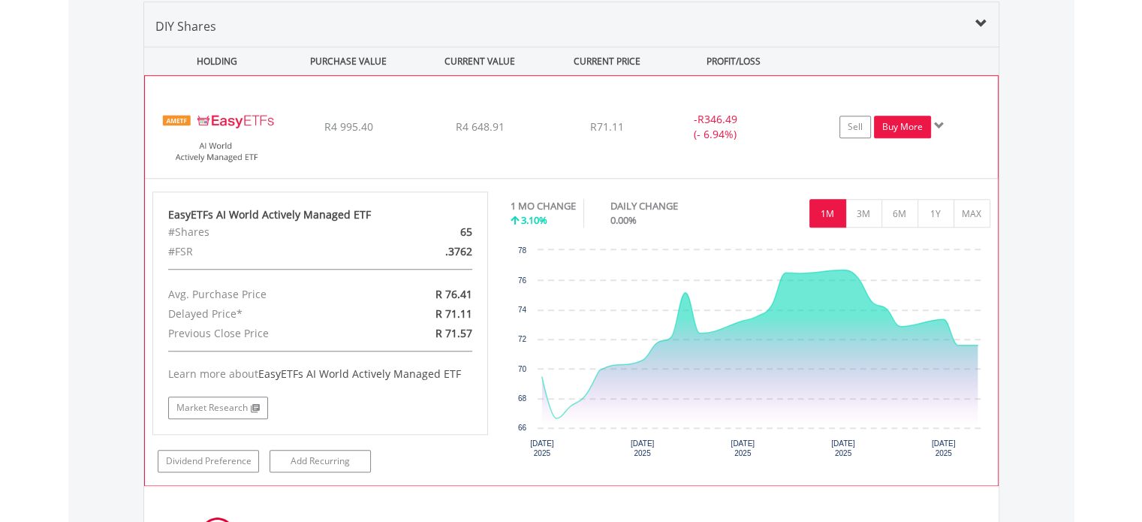
click at [903, 117] on link "Buy More" at bounding box center [902, 127] width 57 height 23
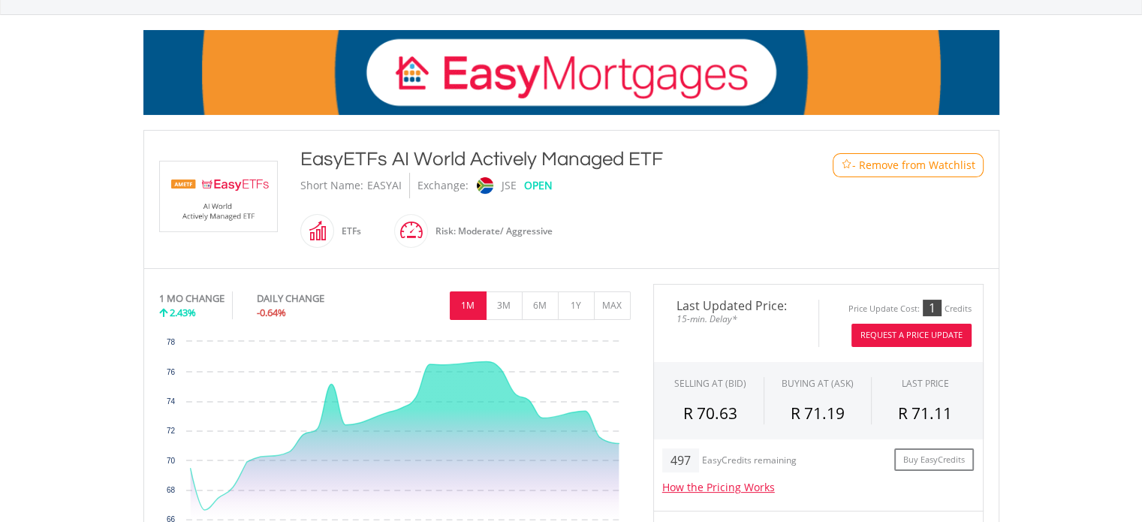
scroll to position [225, 0]
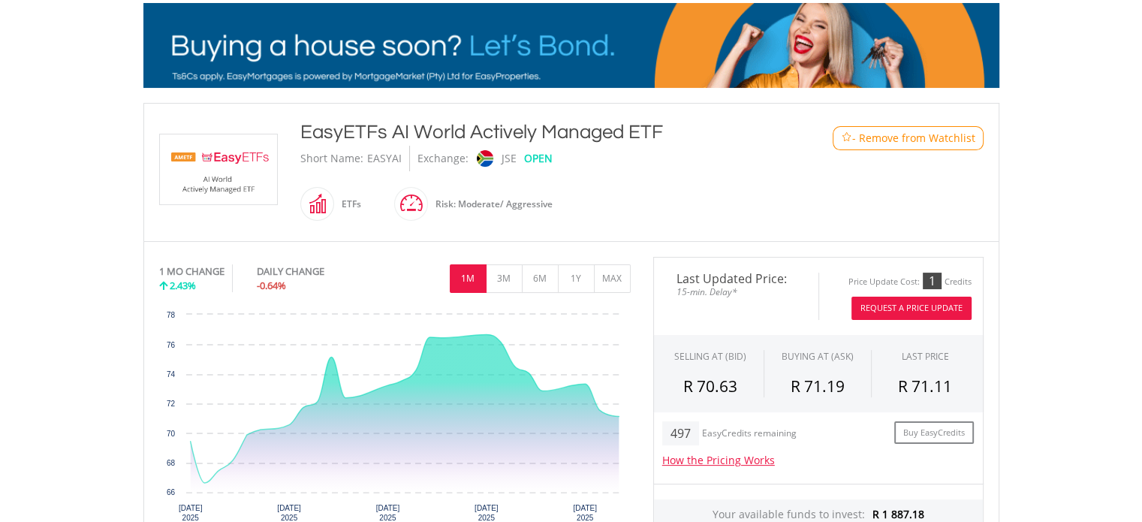
click at [883, 306] on button "Request A Price Update" at bounding box center [912, 308] width 120 height 23
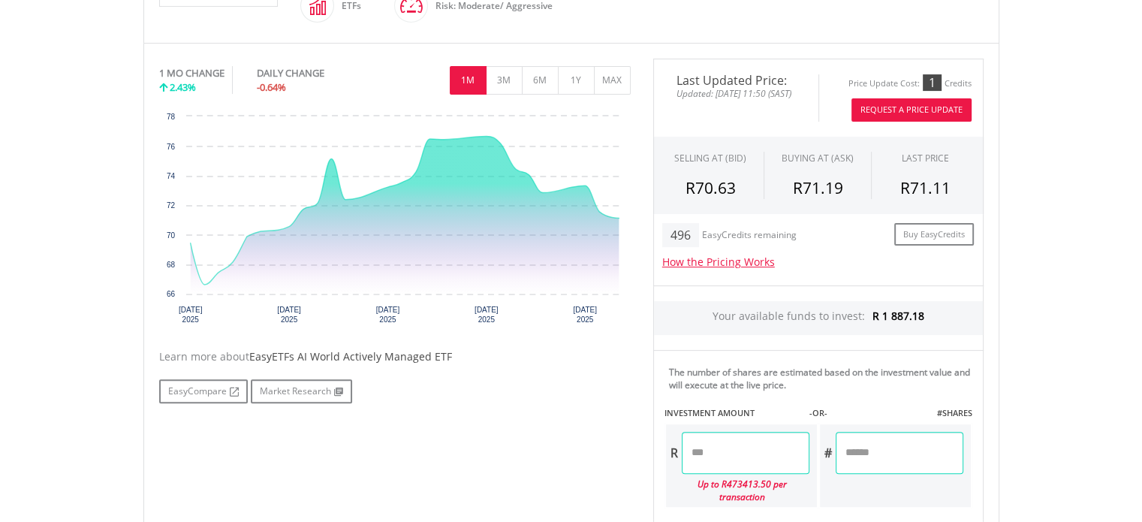
scroll to position [451, 0]
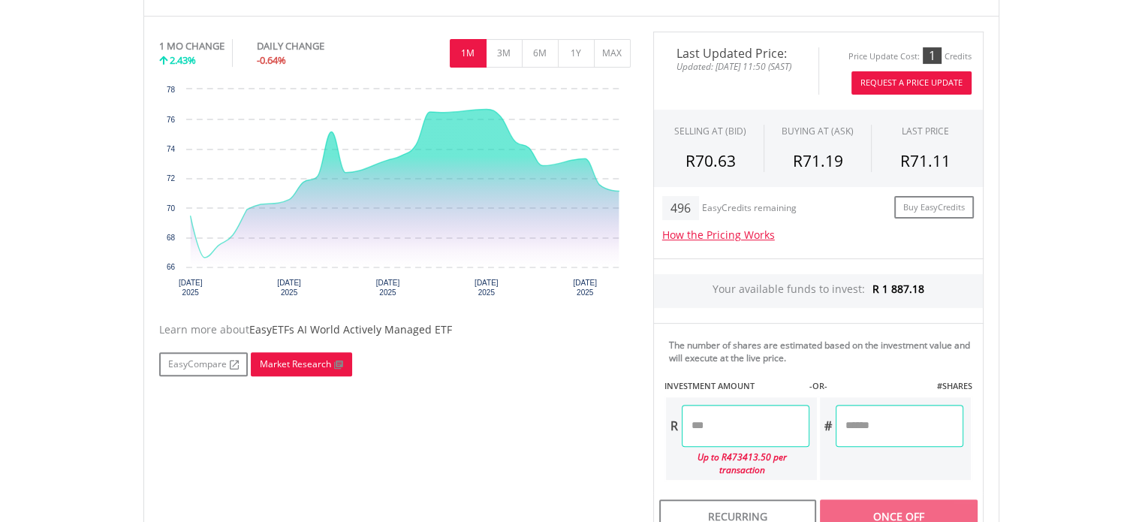
click at [285, 363] on link "Market Research" at bounding box center [301, 364] width 101 height 24
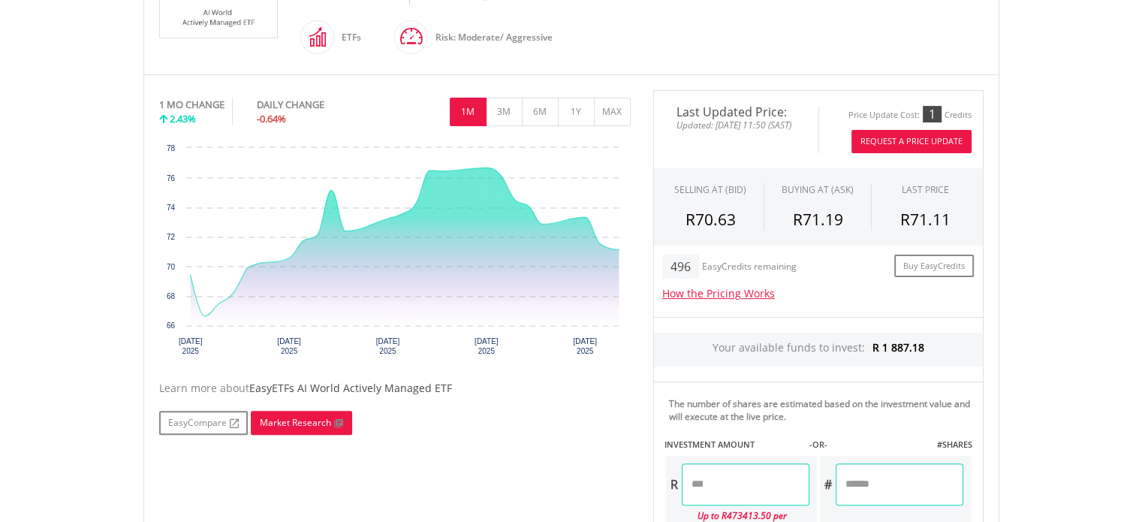
scroll to position [225, 0]
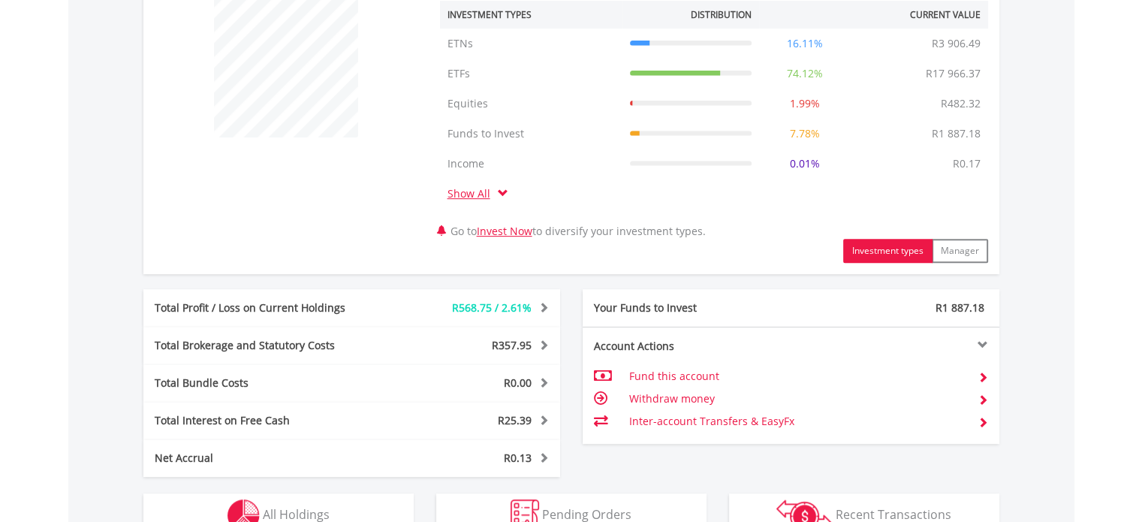
scroll to position [601, 0]
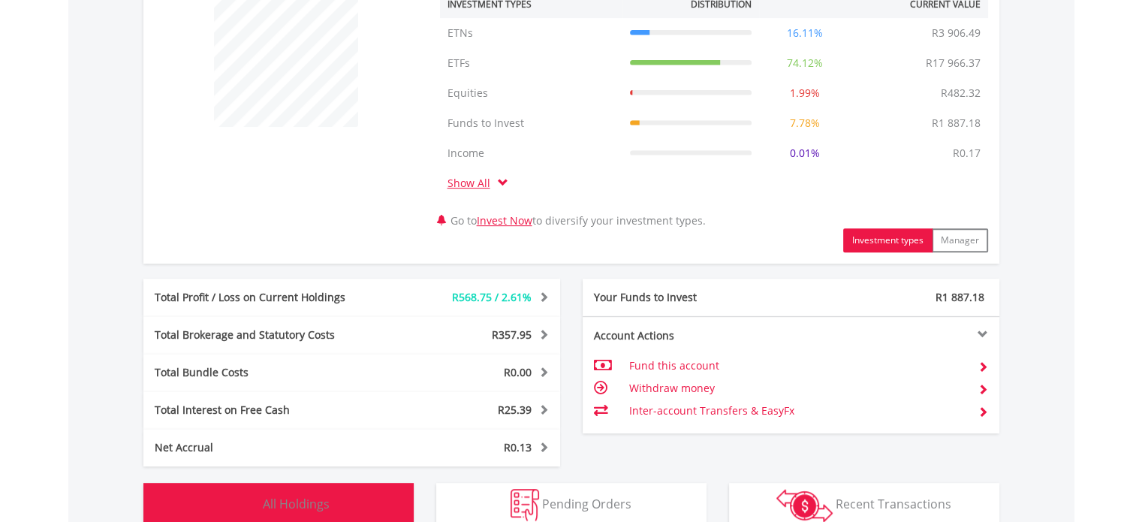
click at [291, 506] on span "All Holdings" at bounding box center [296, 504] width 67 height 17
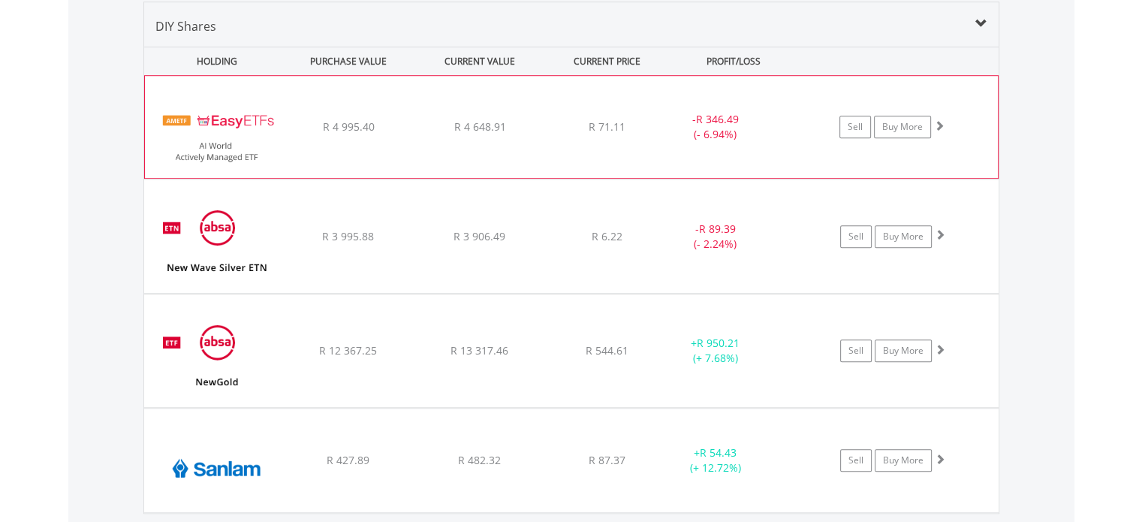
click at [550, 129] on div "R 71.11" at bounding box center [607, 126] width 119 height 15
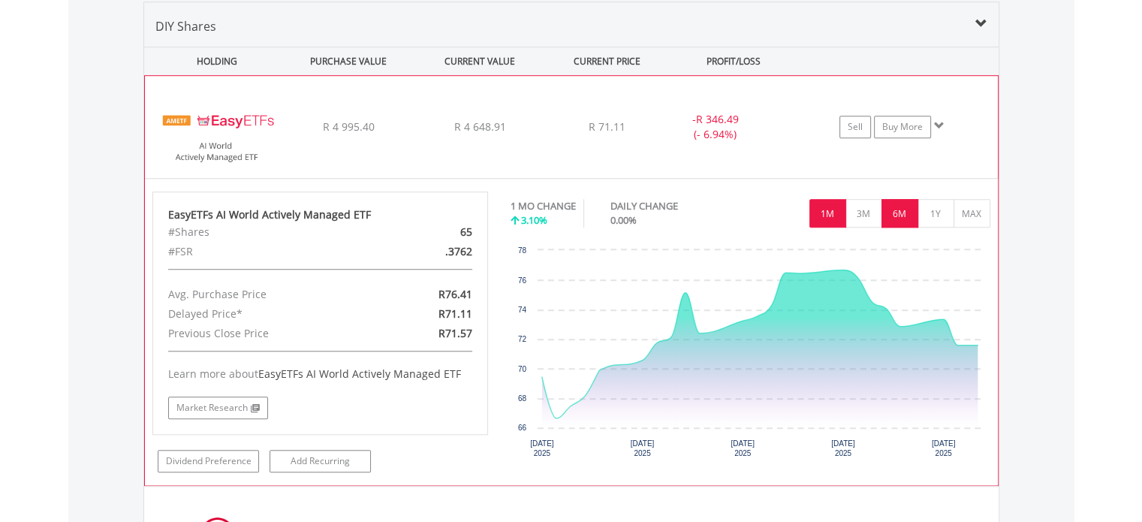
click at [907, 201] on button "6M" at bounding box center [900, 213] width 37 height 29
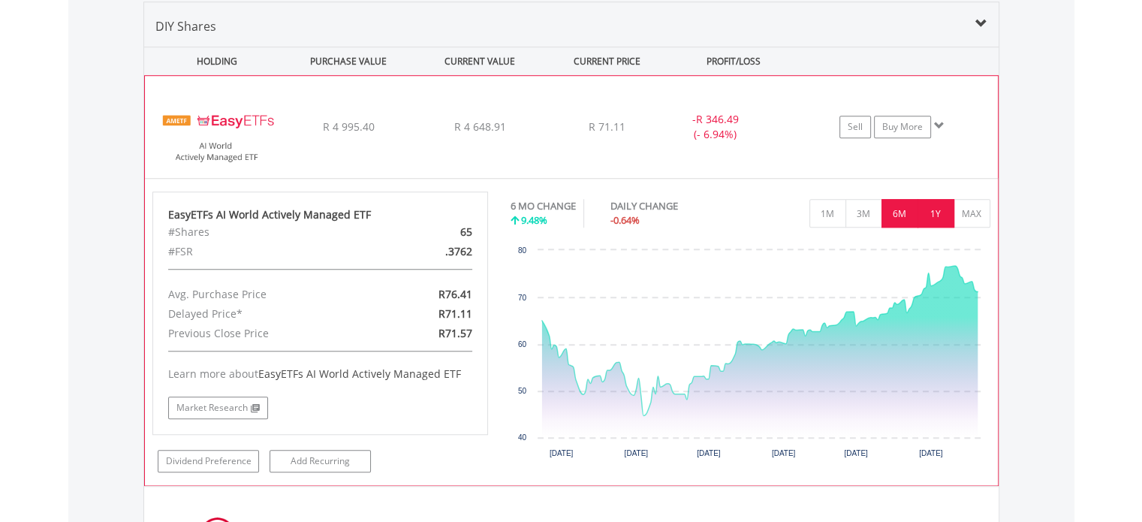
click at [935, 207] on button "1Y" at bounding box center [936, 213] width 37 height 29
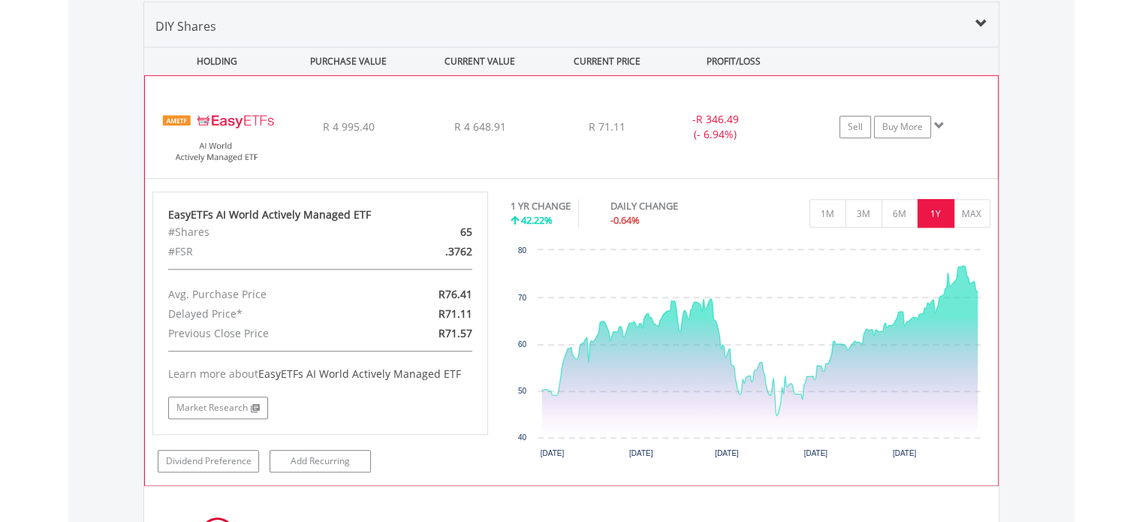
click at [760, 134] on div "- R 346.49 (- 6.94%)" at bounding box center [715, 127] width 113 height 30
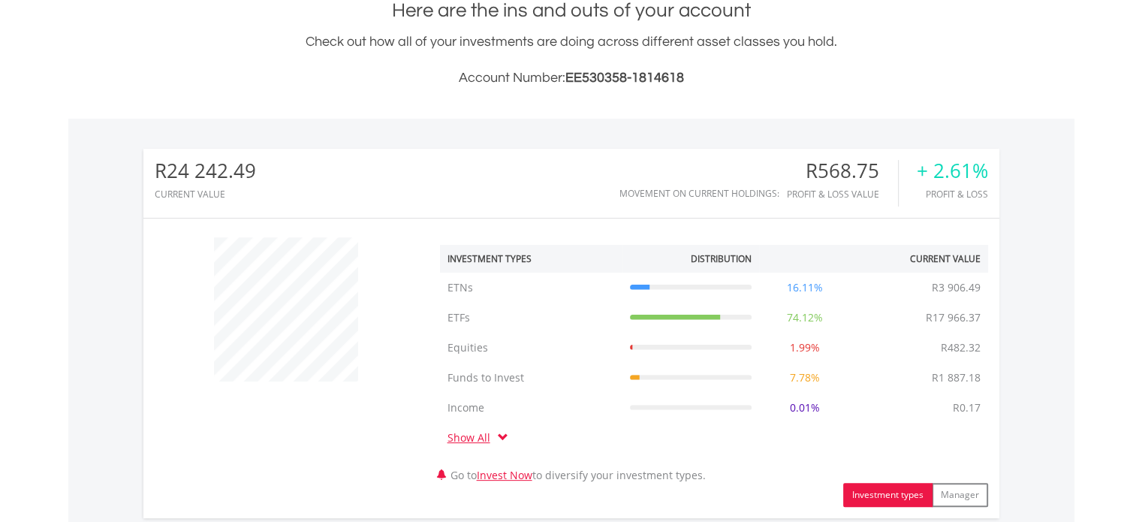
scroll to position [0, 0]
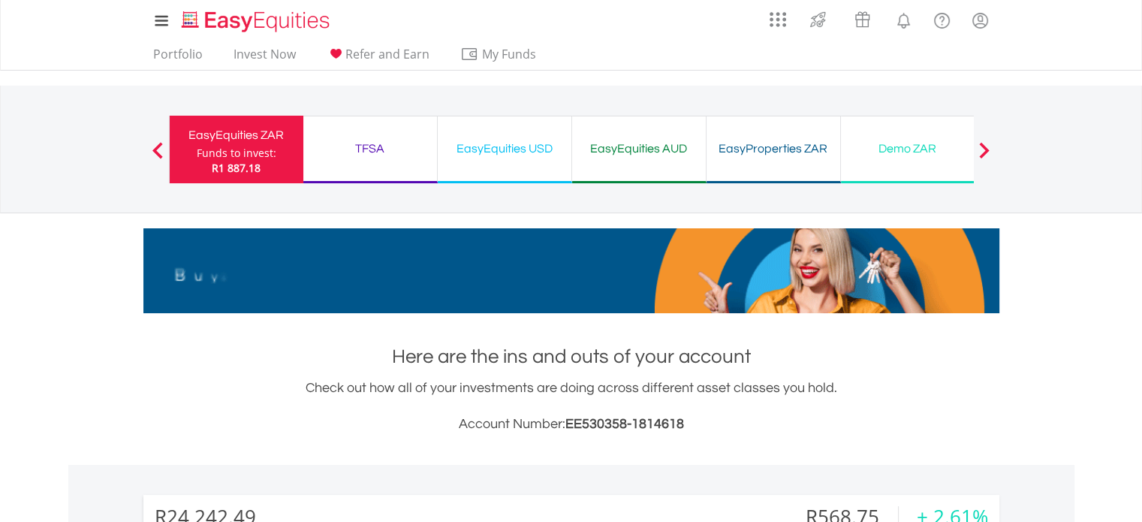
click at [485, 149] on div "EasyEquities USD" at bounding box center [505, 148] width 116 height 21
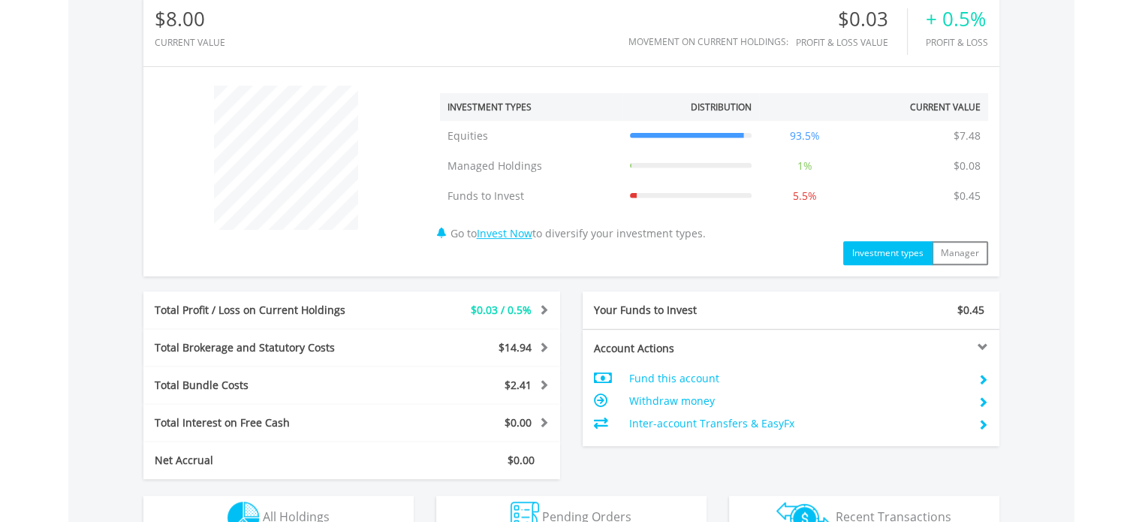
scroll to position [526, 0]
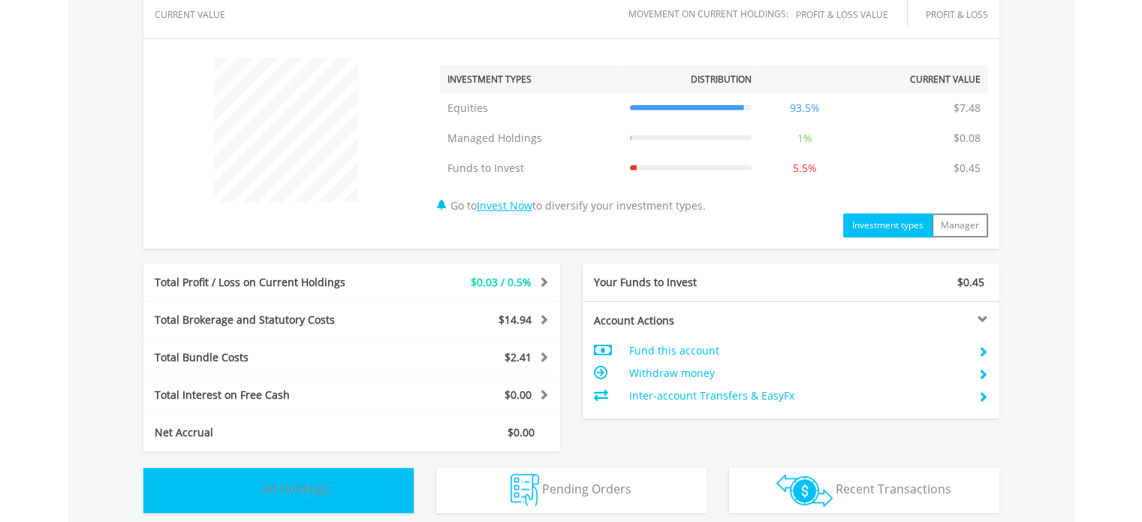
click at [310, 484] on span "All Holdings" at bounding box center [296, 489] width 67 height 17
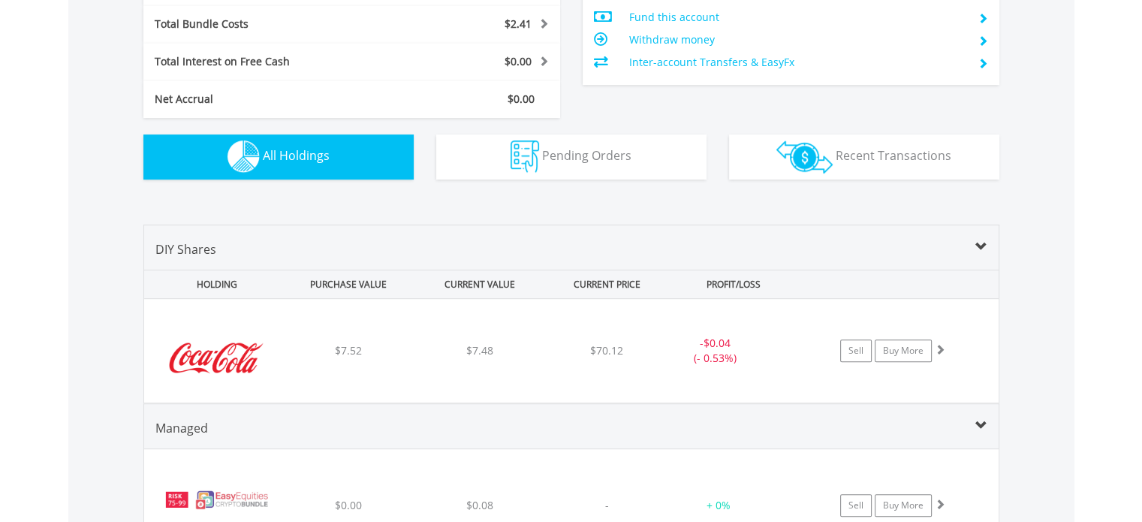
scroll to position [857, 0]
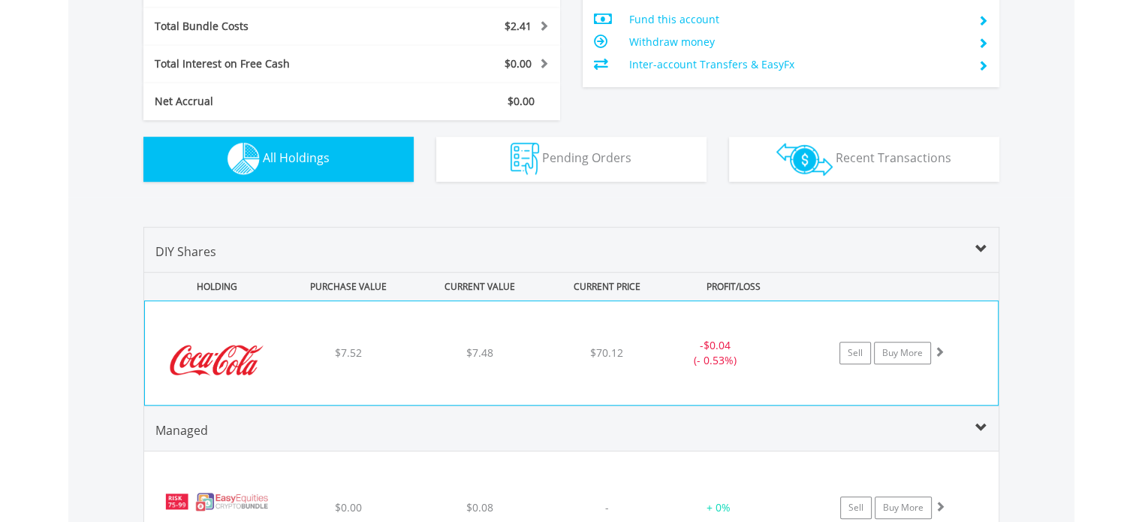
click at [530, 346] on div "$7.48" at bounding box center [480, 353] width 128 height 15
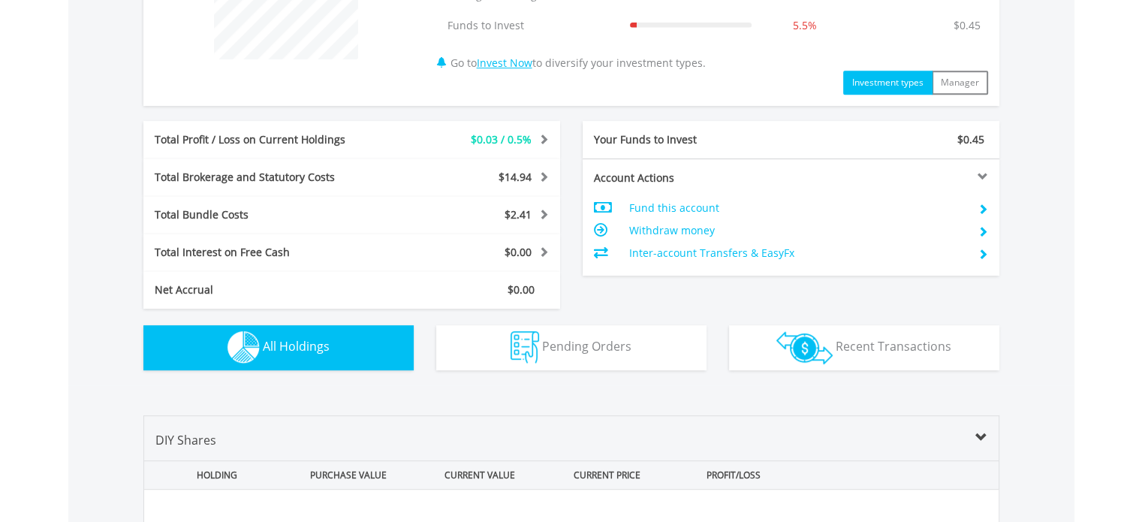
scroll to position [676, 0]
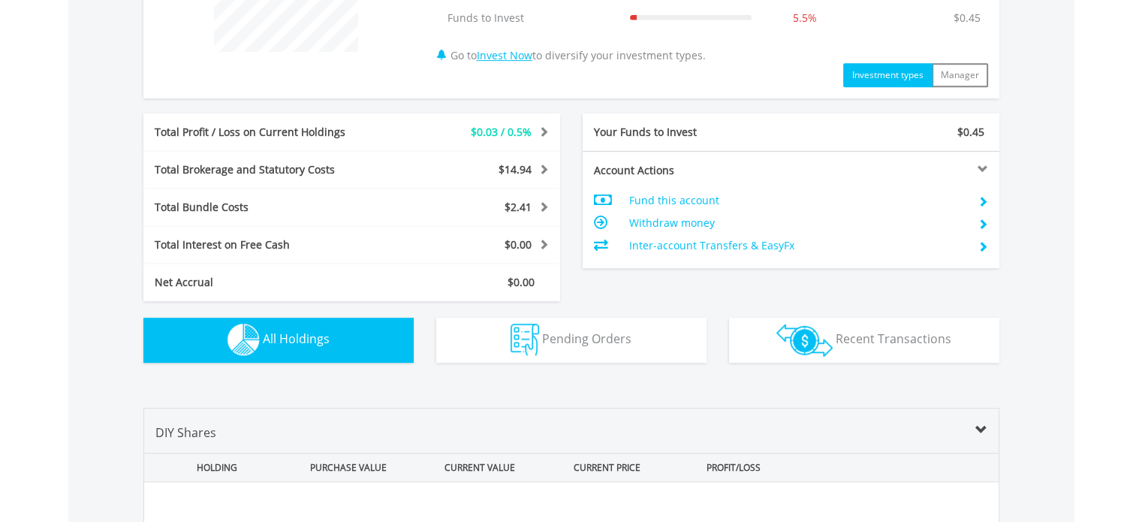
click at [279, 339] on span "All Holdings" at bounding box center [296, 338] width 67 height 17
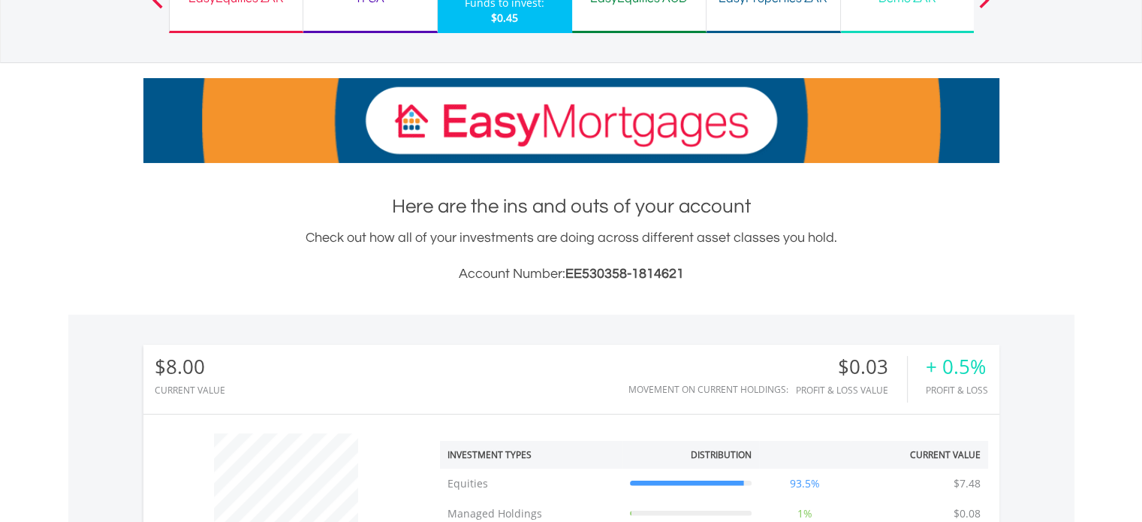
scroll to position [0, 0]
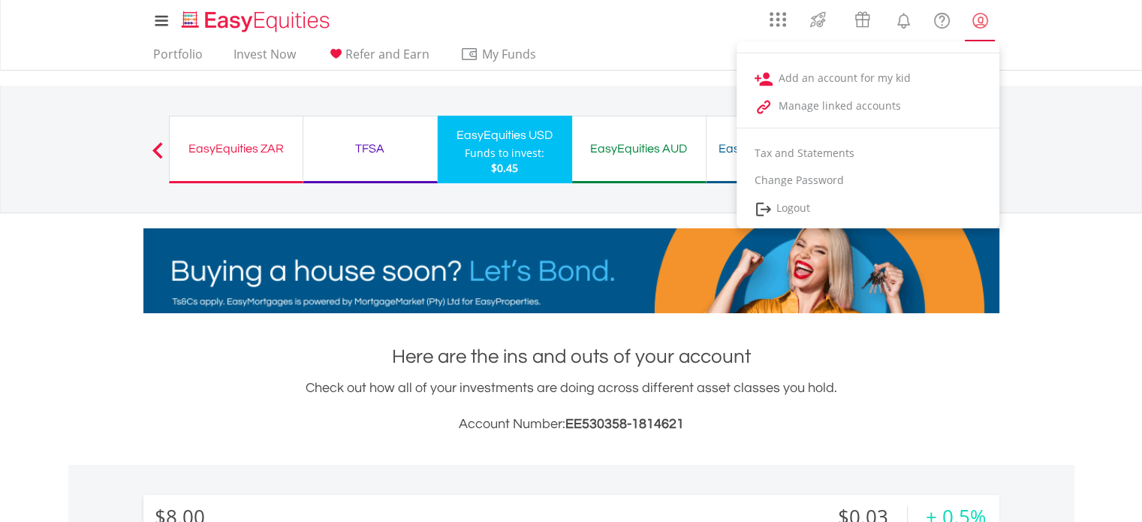
click at [978, 18] on lord-icon "My Profile" at bounding box center [980, 20] width 19 height 19
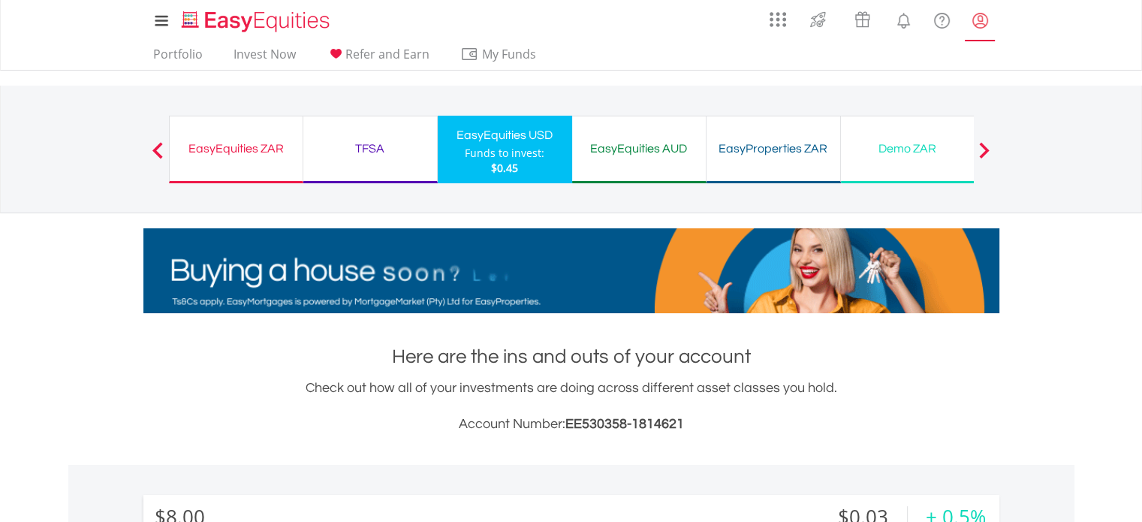
click at [979, 18] on lord-icon "My Profile" at bounding box center [980, 20] width 19 height 19
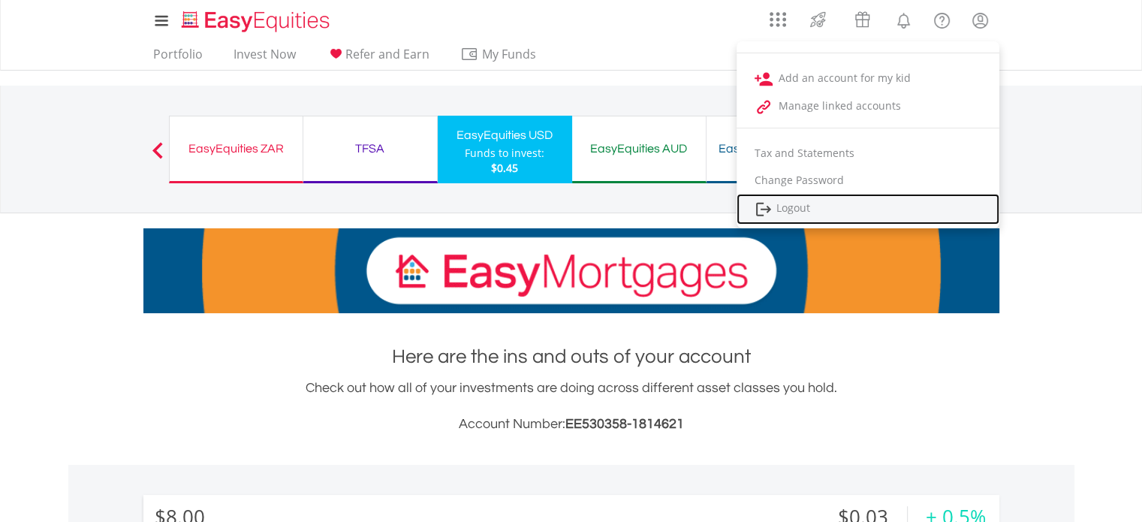
click at [798, 204] on link "Logout" at bounding box center [868, 209] width 263 height 31
